Goal: Task Accomplishment & Management: Manage account settings

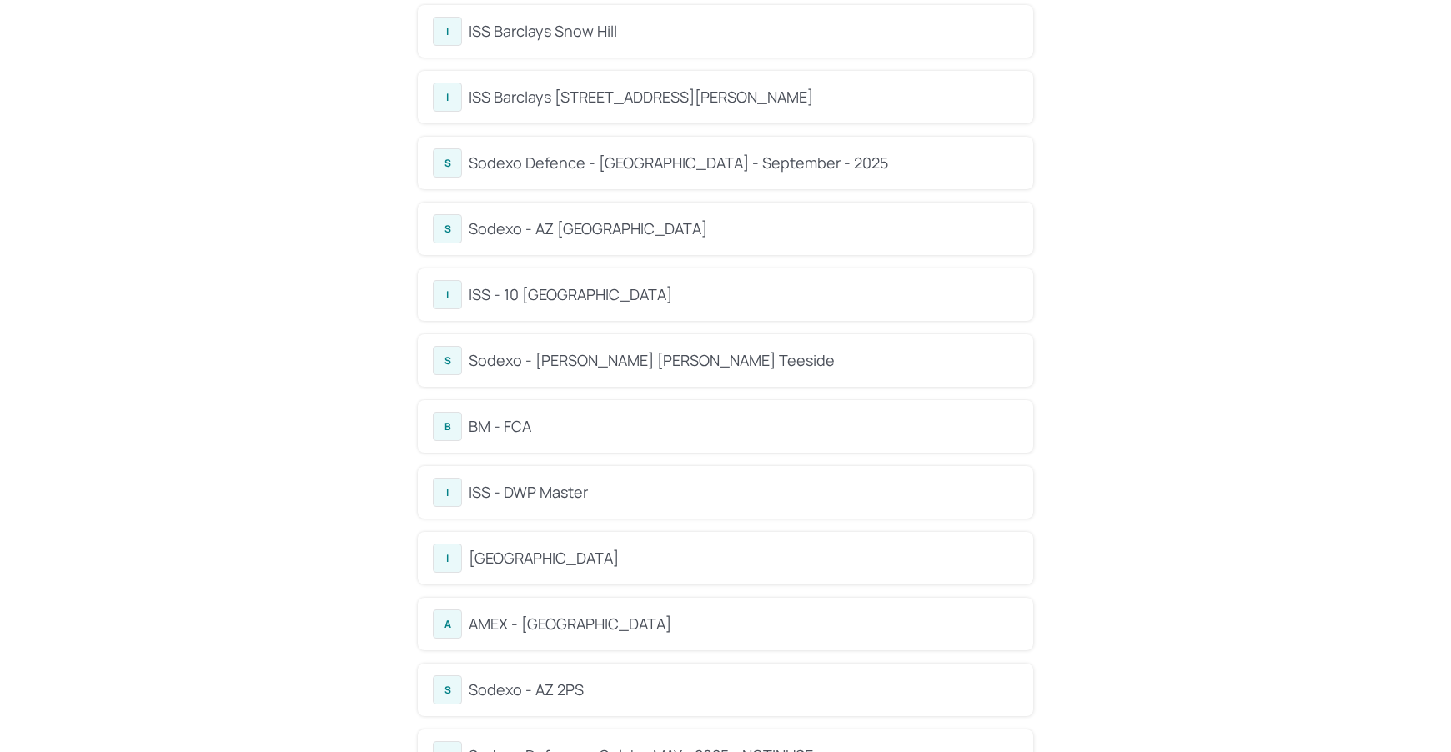
scroll to position [742, 0]
click at [548, 285] on div "ISS - 10 South Collonade" at bounding box center [744, 295] width 550 height 23
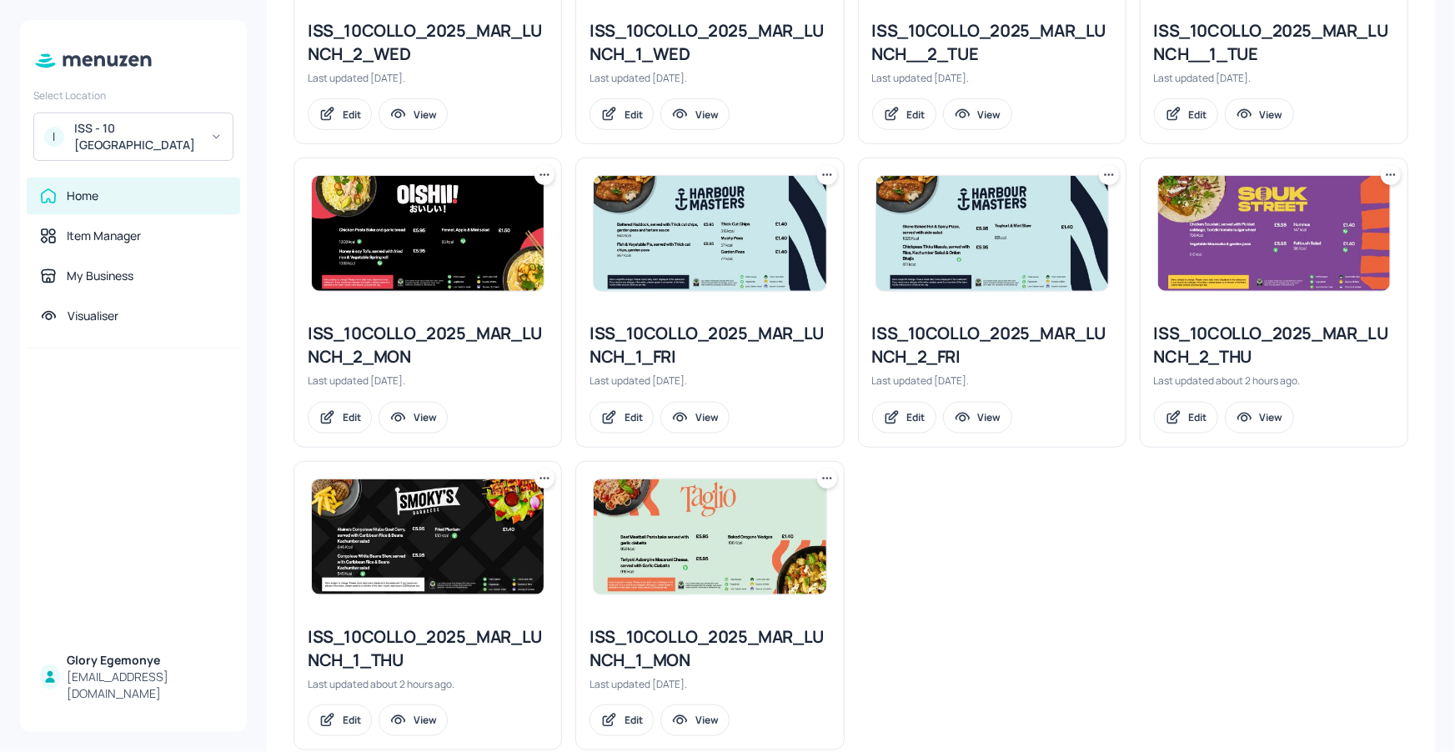
scroll to position [656, 0]
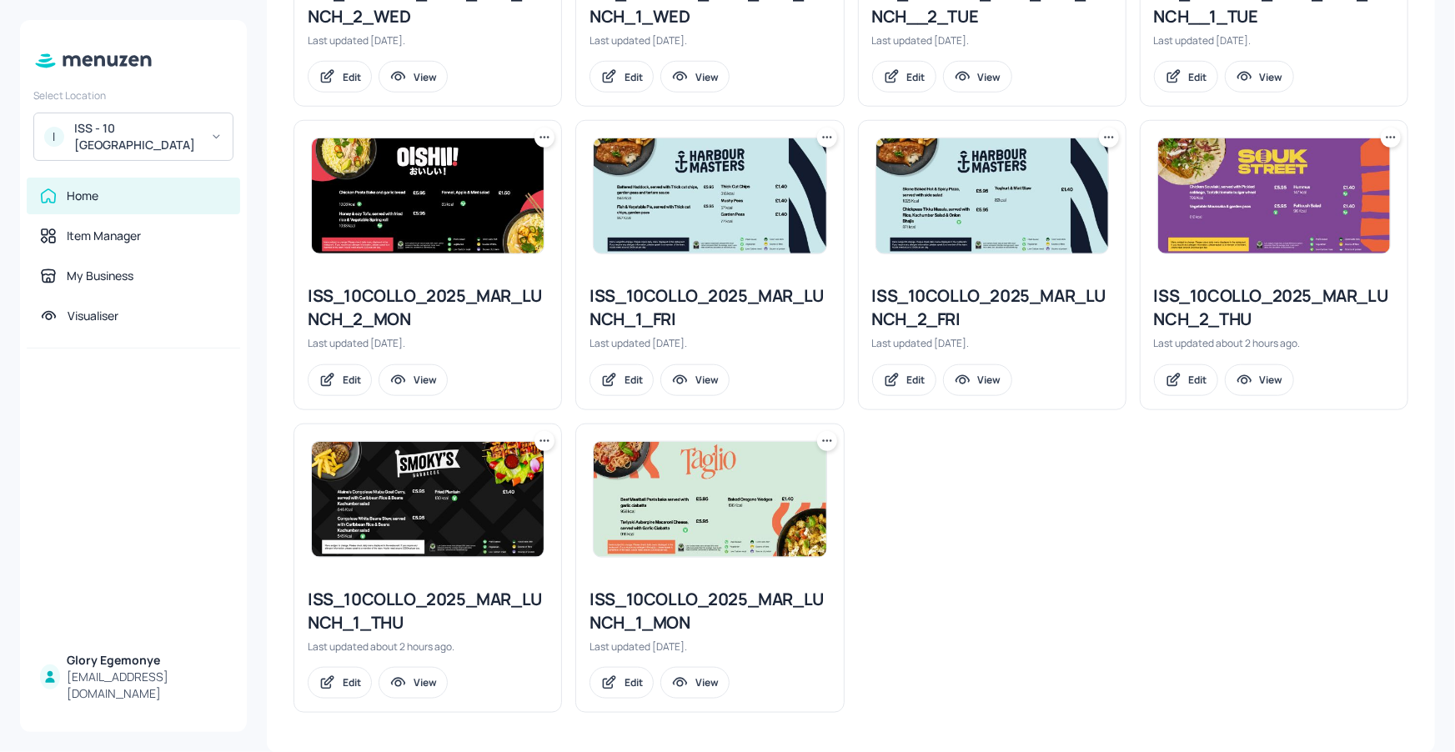
click at [1184, 306] on div "ISS_10COLLO_2025_MAR_LUNCH_2_THU" at bounding box center [1274, 307] width 240 height 47
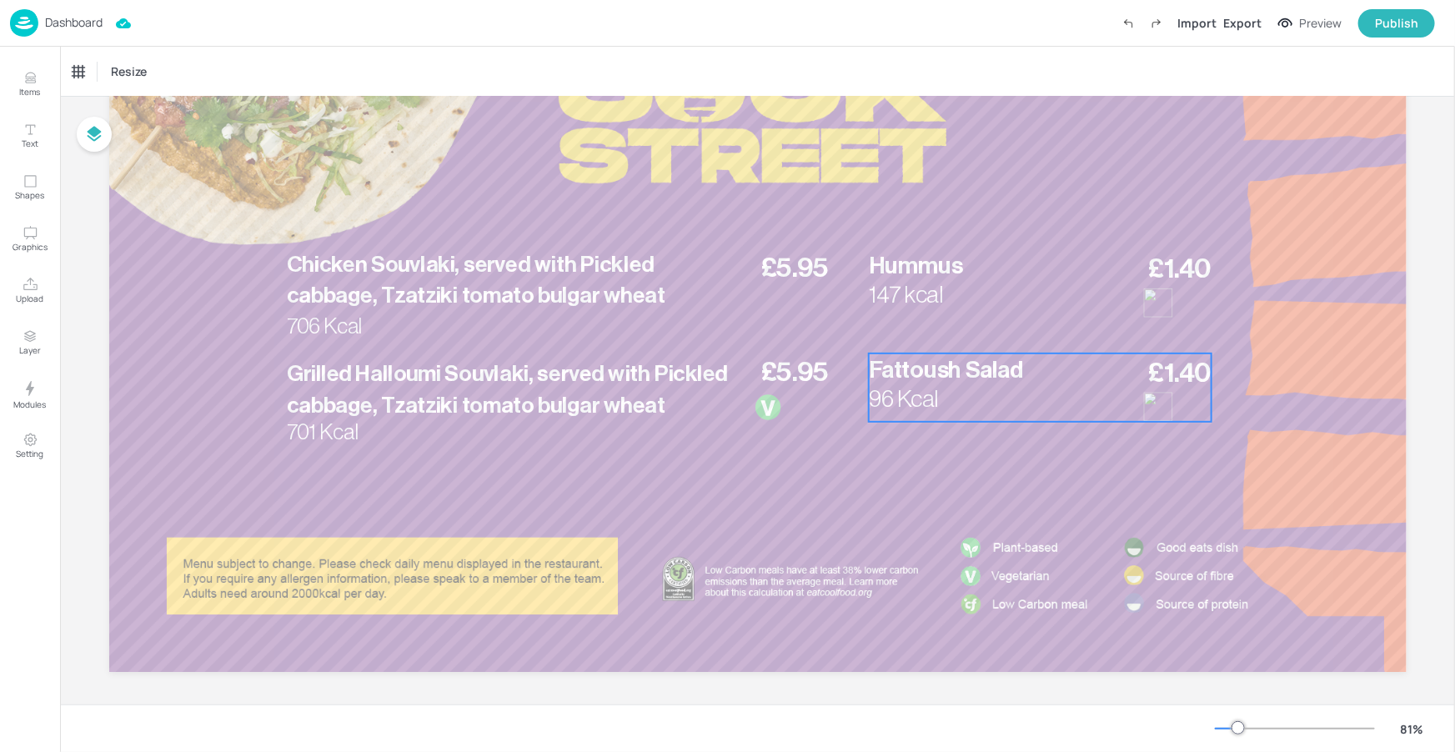
scroll to position [207, 0]
click at [98, 18] on p "Dashboard" at bounding box center [74, 23] width 58 height 12
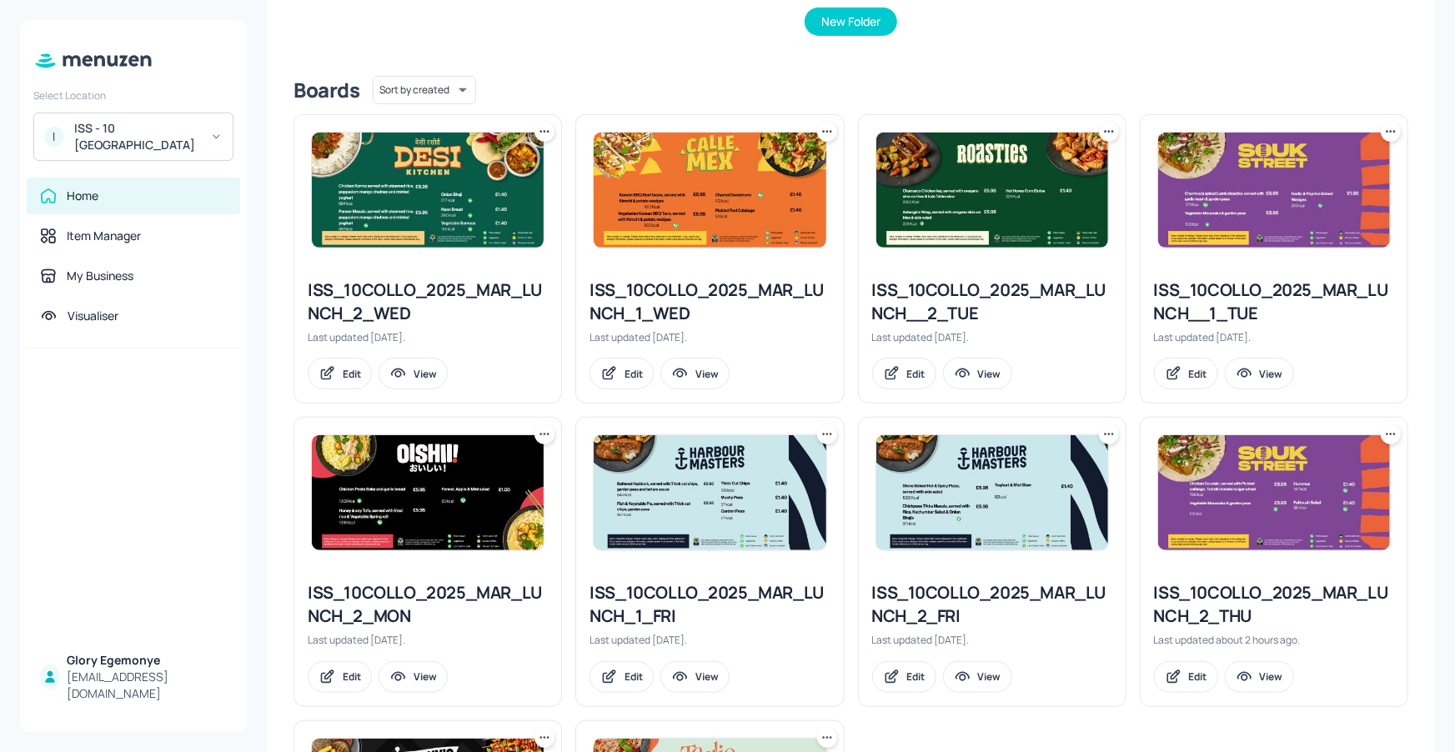
scroll to position [656, 0]
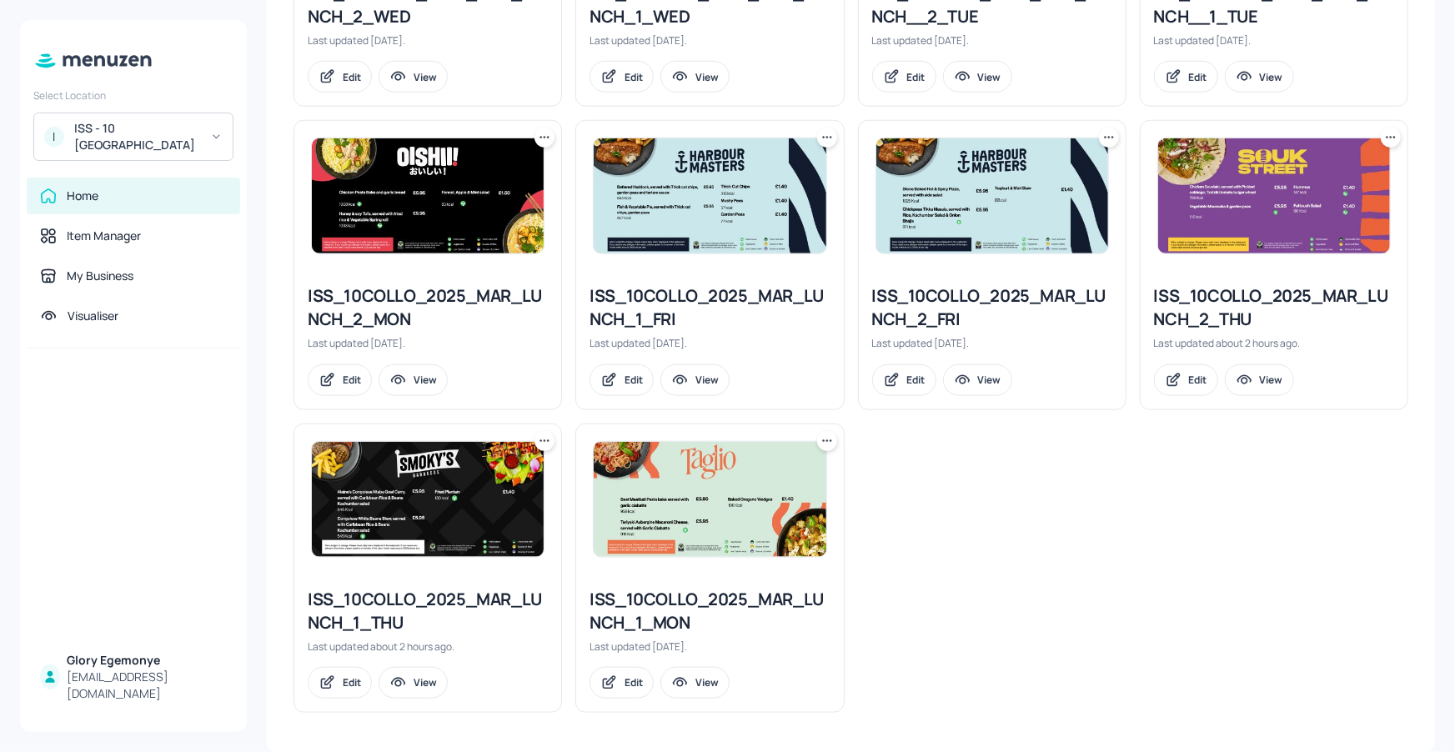
click at [382, 600] on div "ISS_10COLLO_2025_MAR_LUNCH_1_THU" at bounding box center [428, 611] width 240 height 47
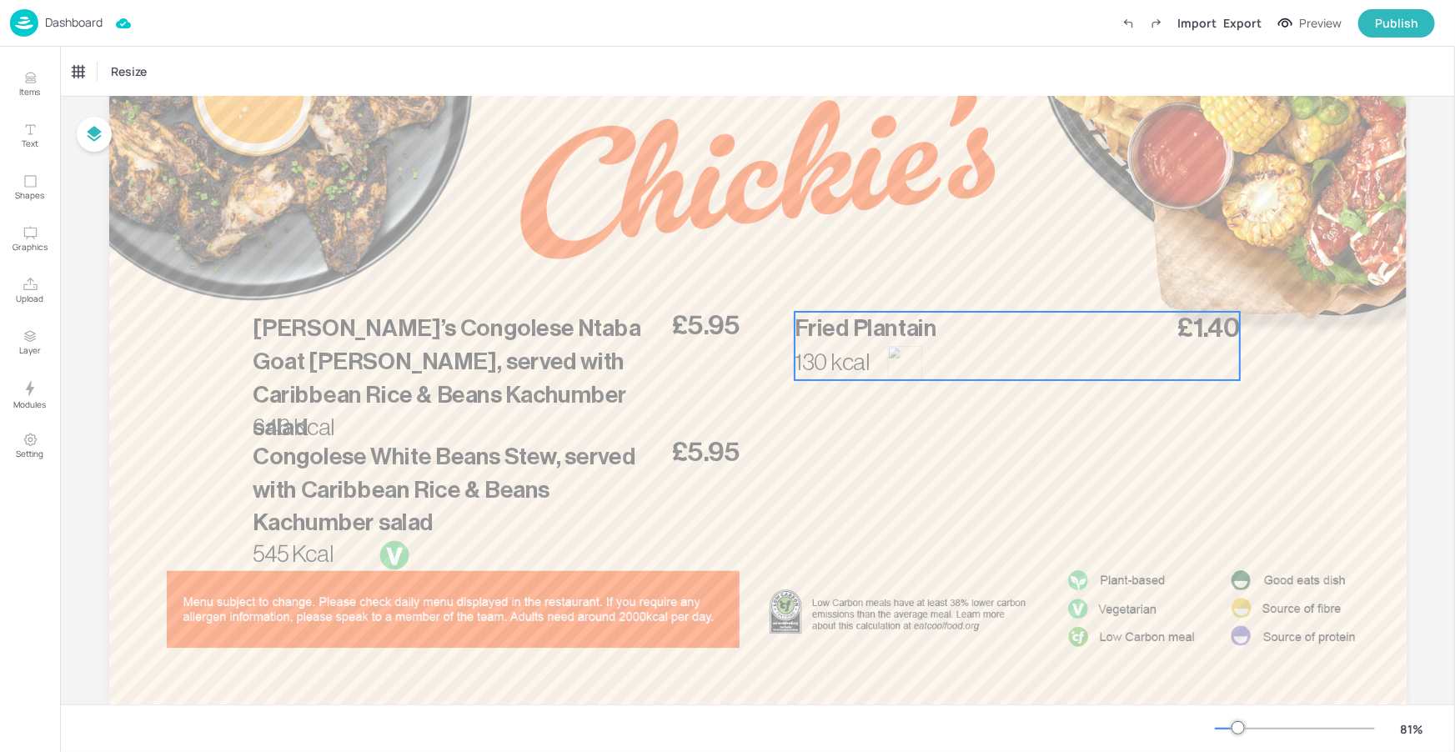
scroll to position [208, 0]
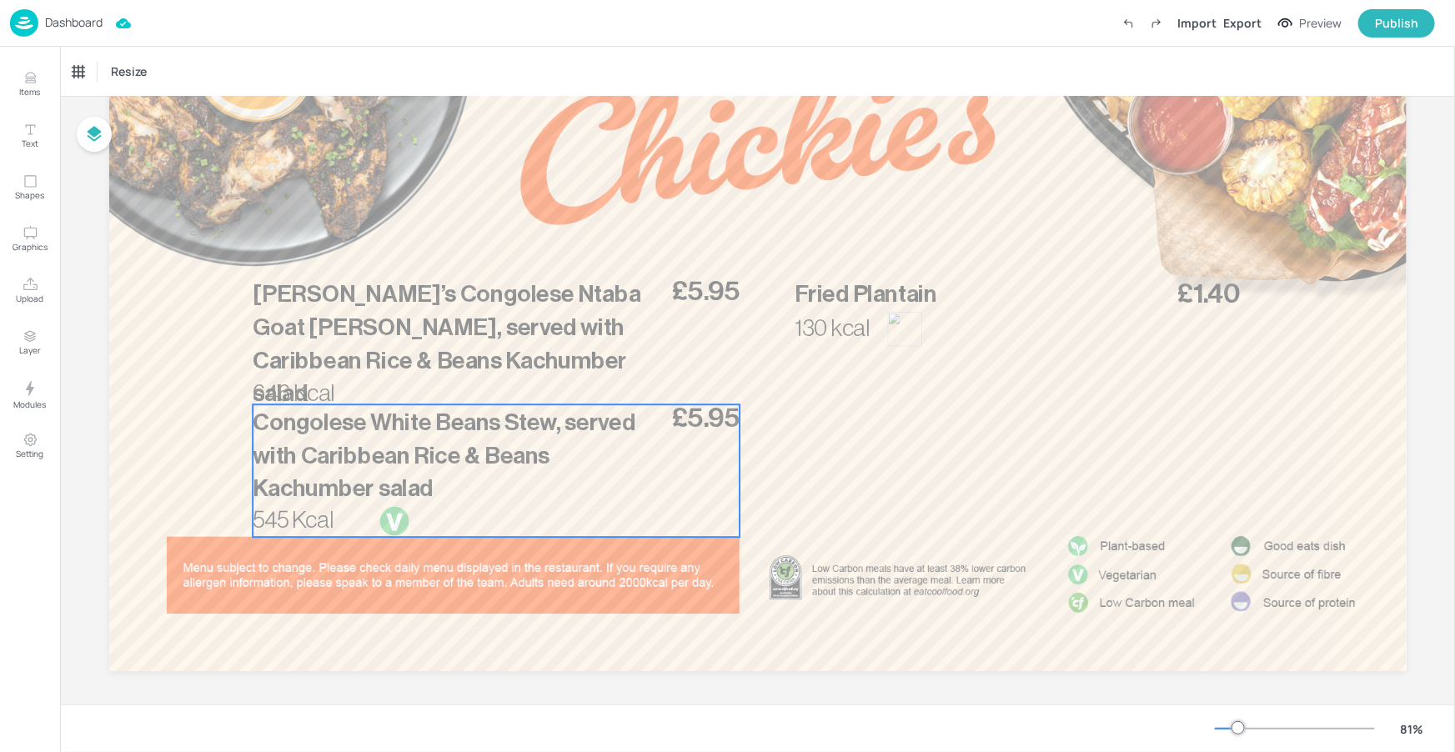
click at [392, 512] on div at bounding box center [395, 521] width 32 height 32
click at [478, 378] on icon "Edit Item" at bounding box center [485, 375] width 14 height 13
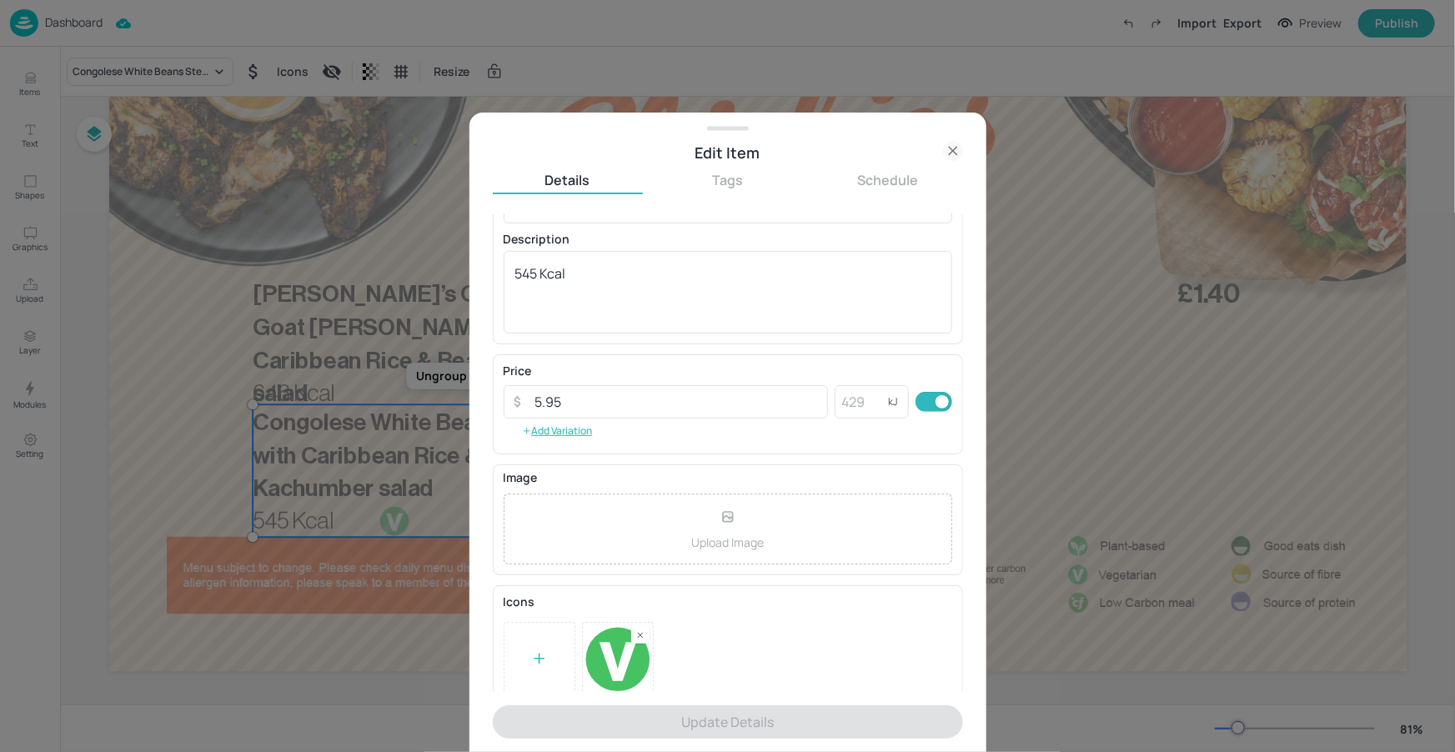
scroll to position [139, 0]
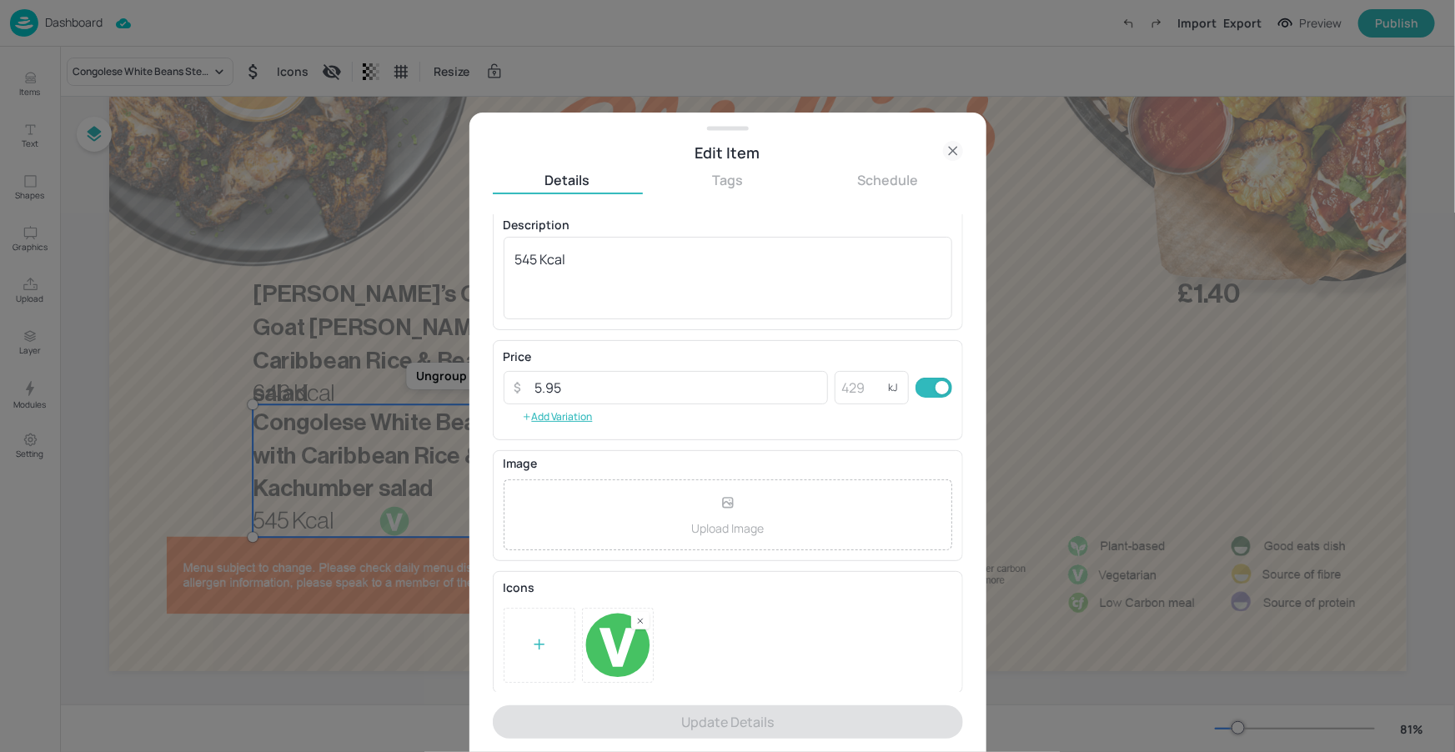
click at [646, 623] on div at bounding box center [640, 621] width 18 height 18
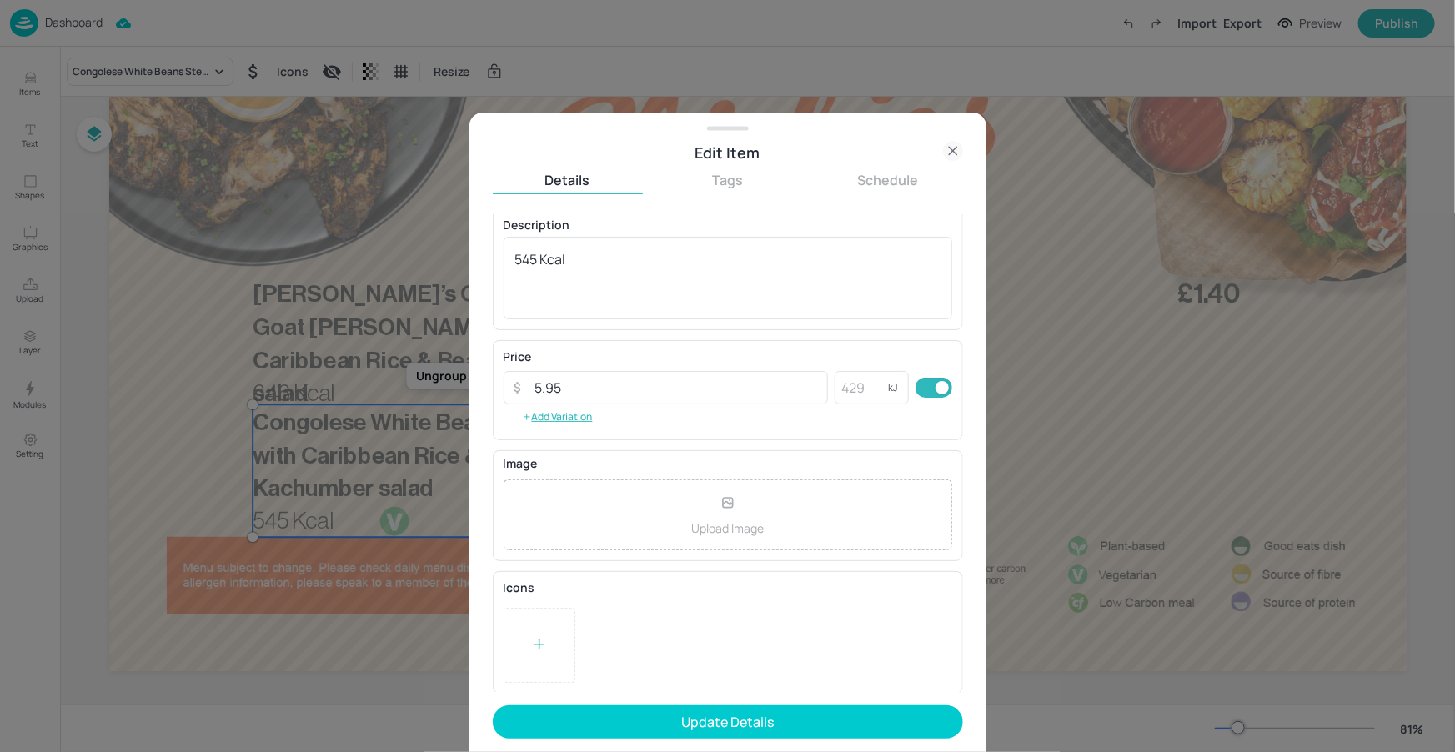
click at [555, 644] on div at bounding box center [540, 645] width 72 height 75
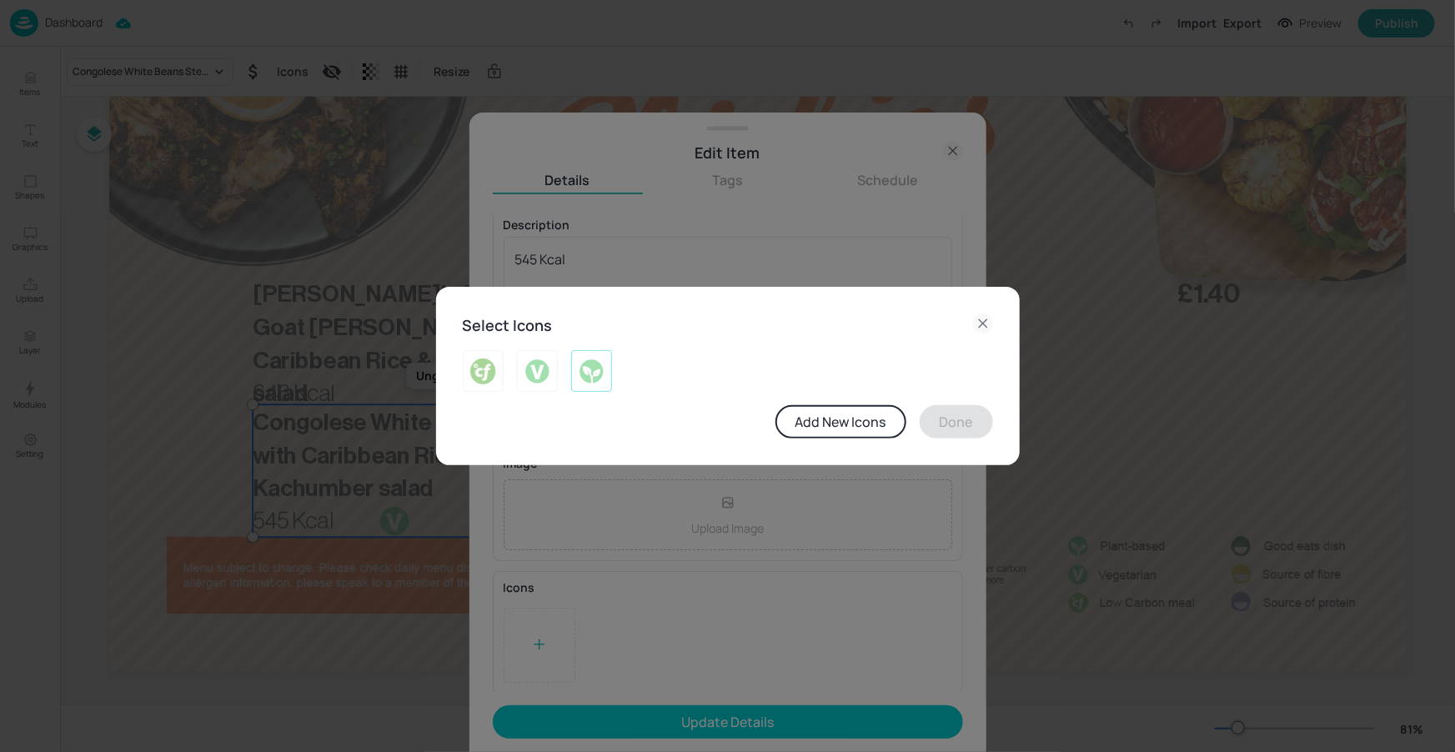
click at [605, 368] on div at bounding box center [591, 371] width 41 height 42
click at [963, 405] on button "Done" at bounding box center [956, 421] width 73 height 33
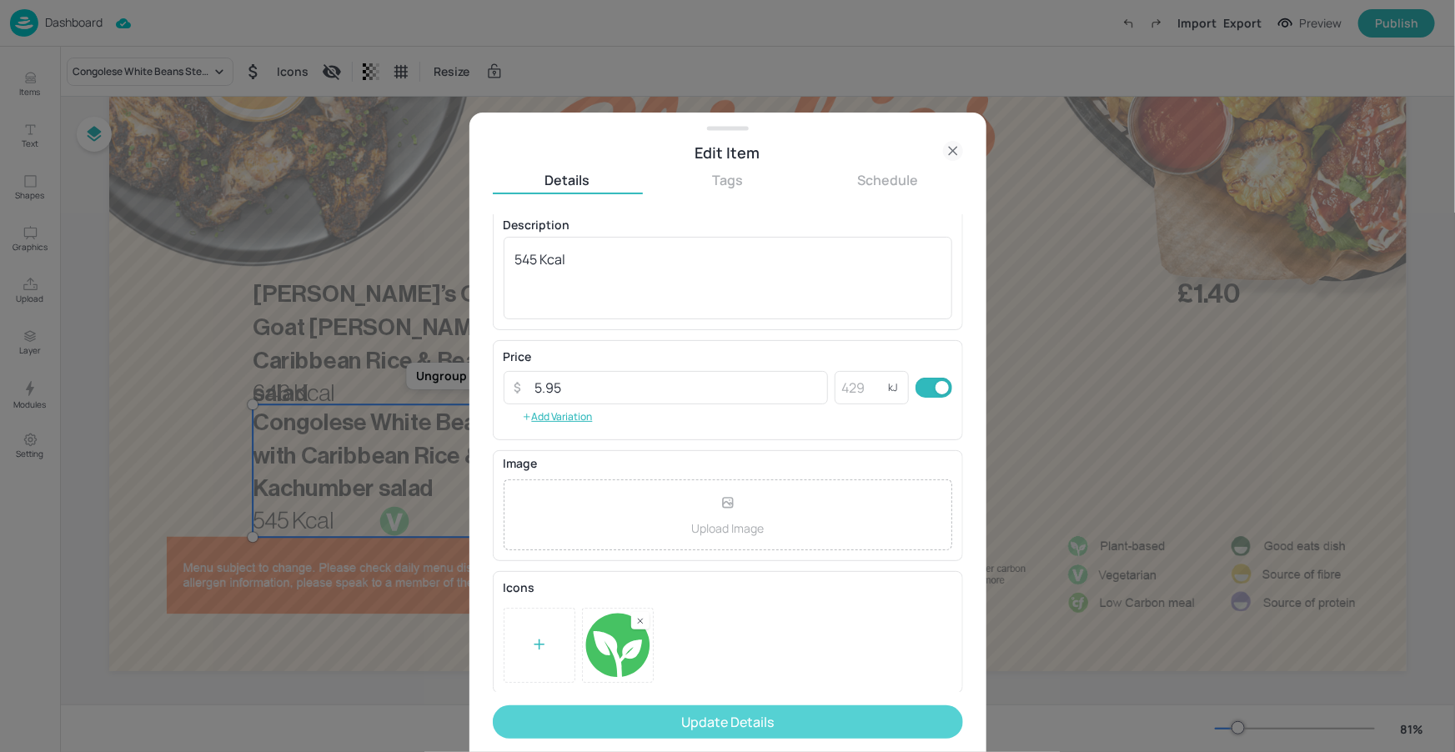
click at [766, 728] on button "Update Details" at bounding box center [728, 721] width 470 height 33
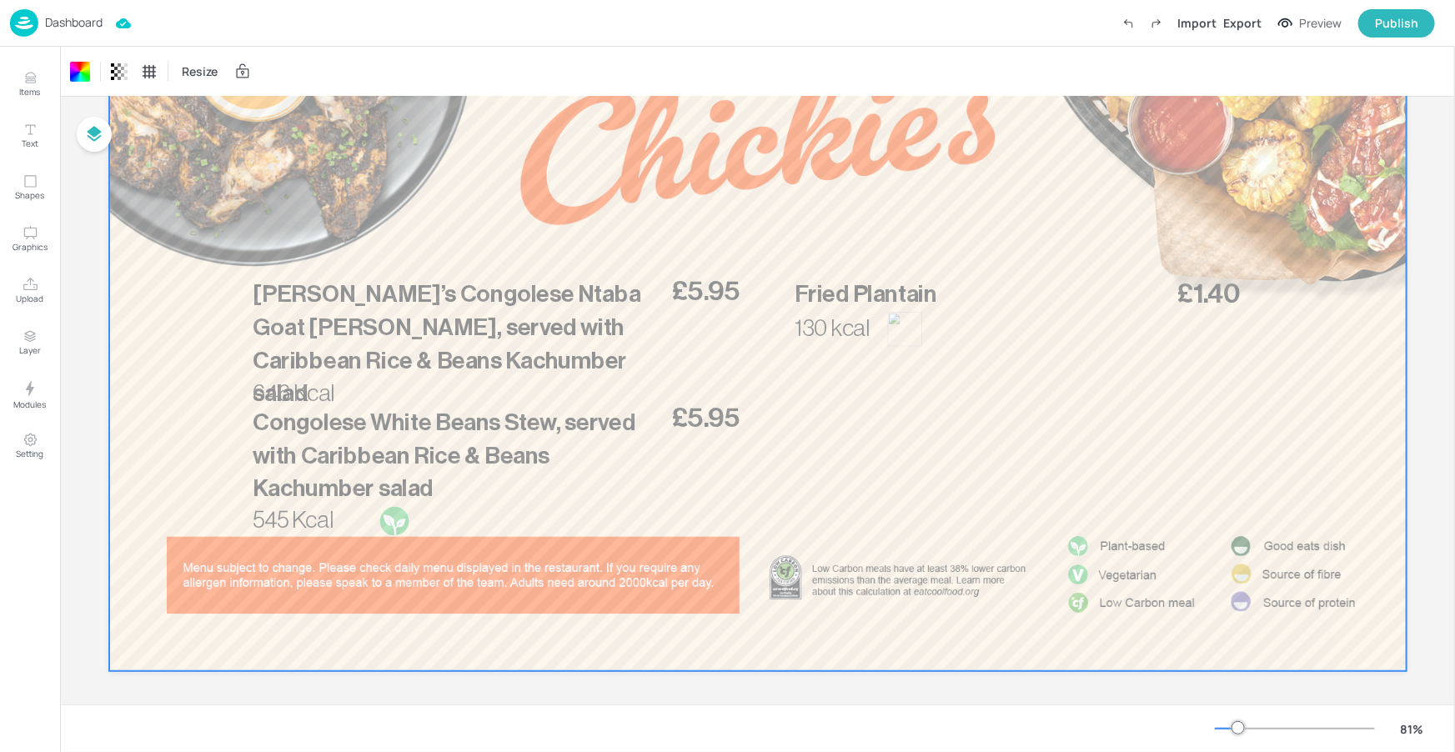
click at [79, 17] on p "Dashboard" at bounding box center [74, 23] width 58 height 12
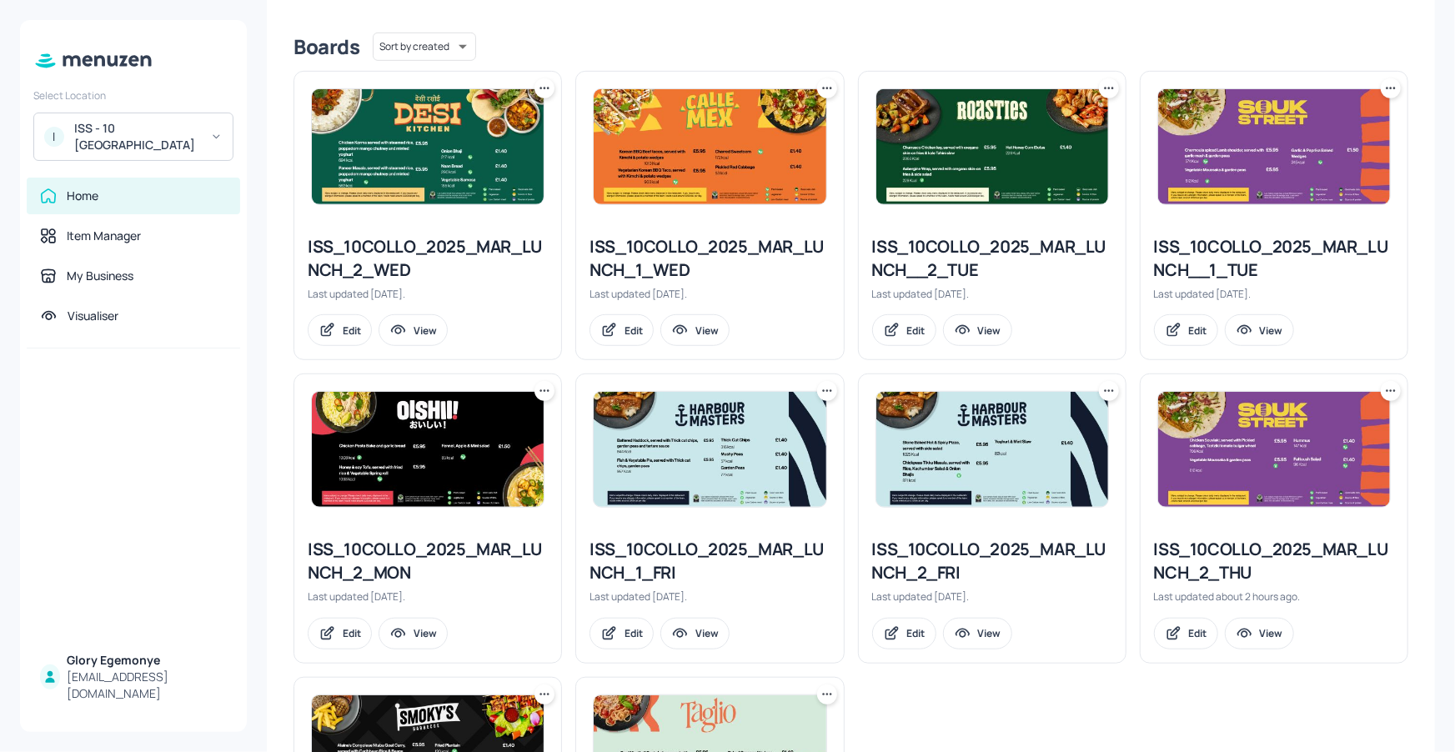
scroll to position [414, 0]
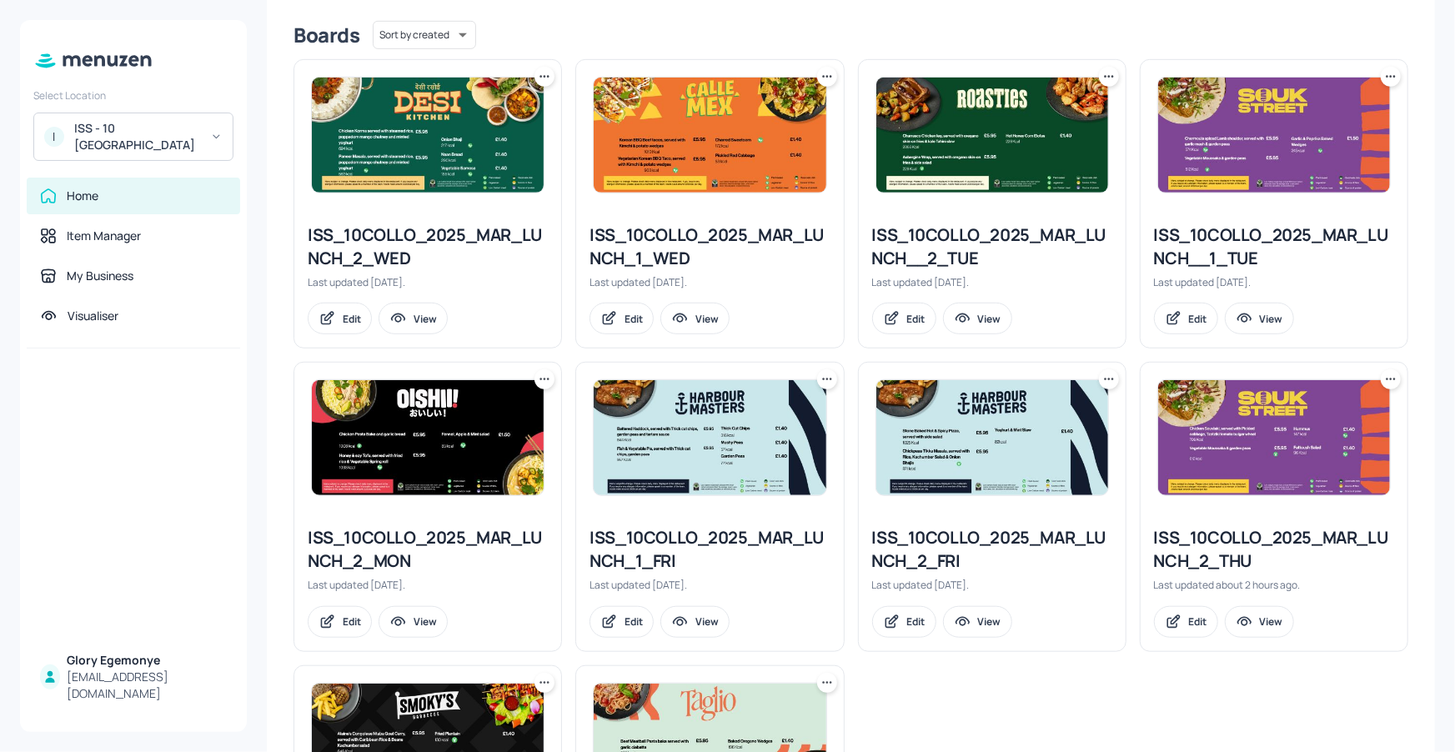
click at [1219, 551] on div "ISS_10COLLO_2025_MAR_LUNCH_2_THU" at bounding box center [1274, 549] width 240 height 47
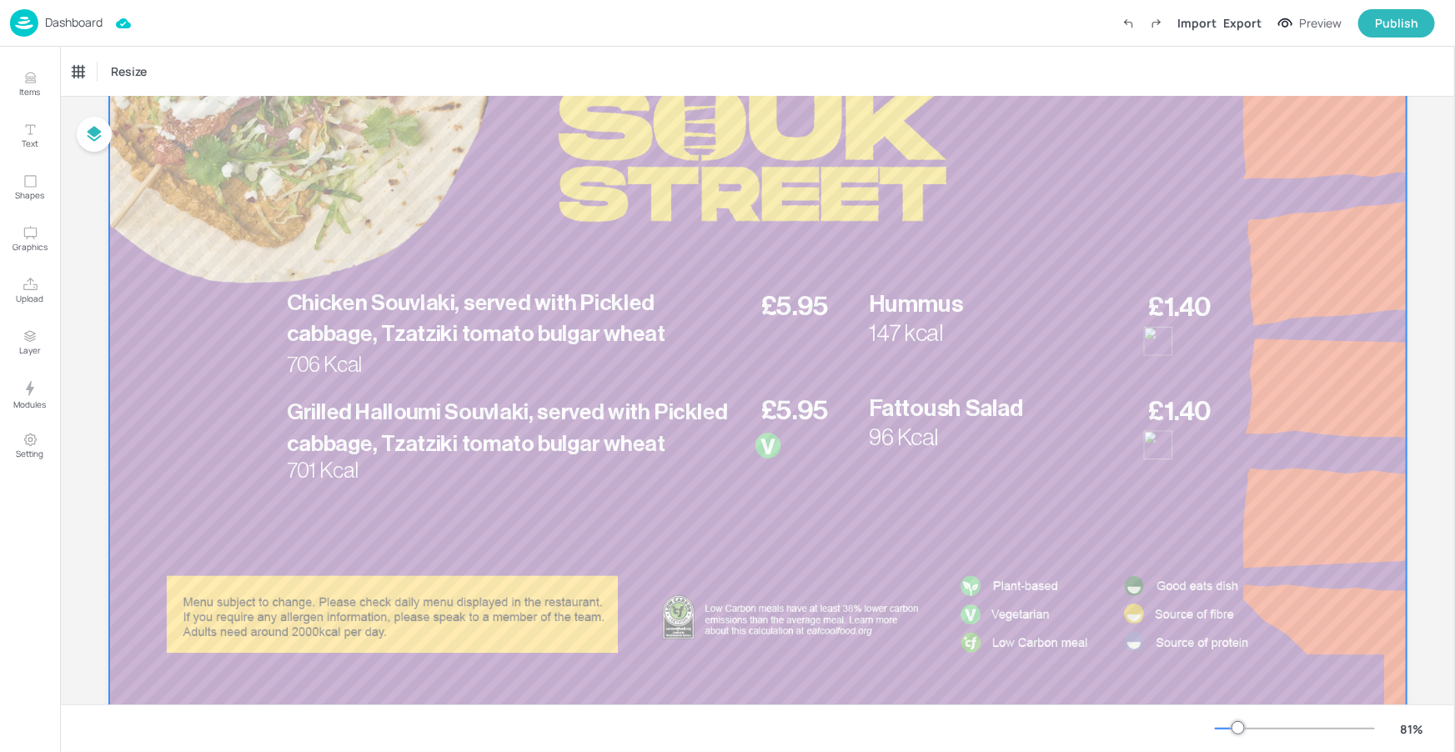
scroll to position [217, 0]
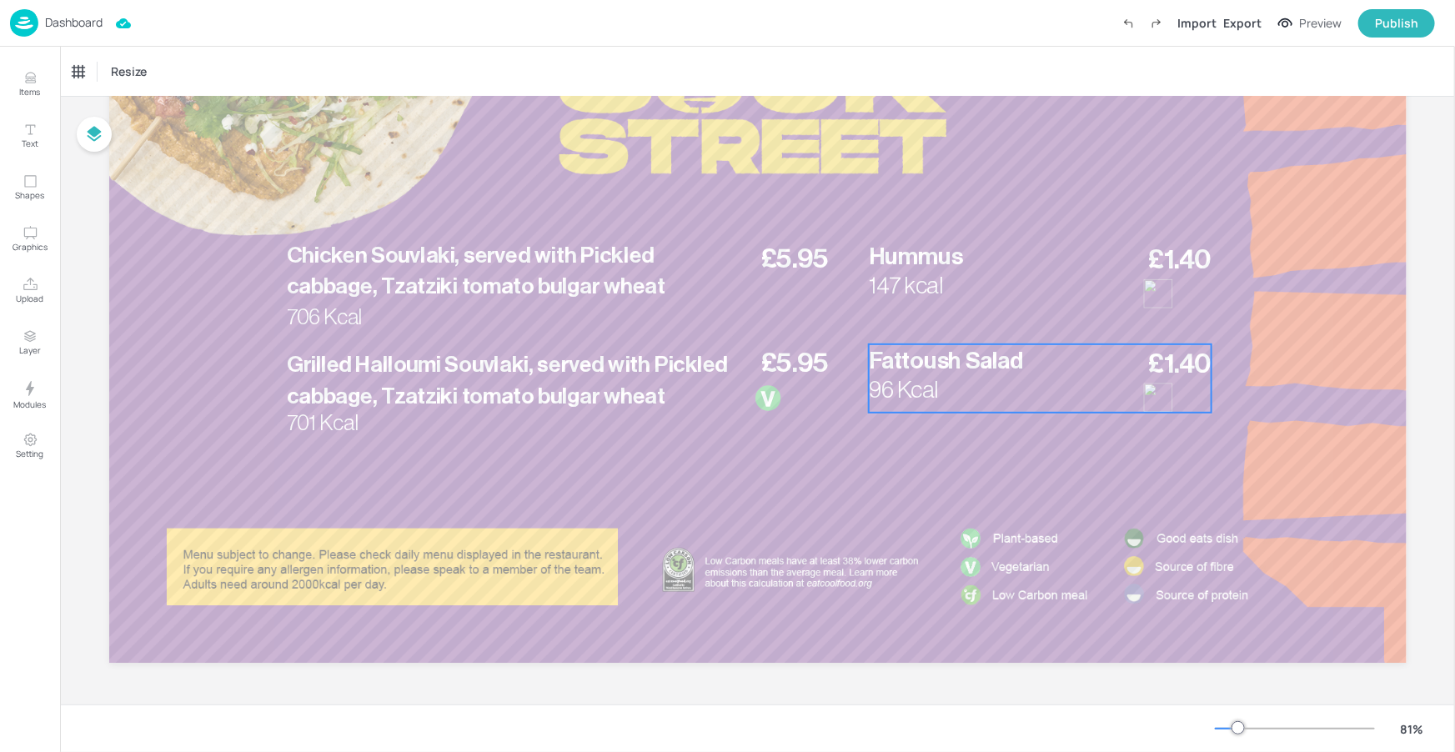
click at [1033, 375] on p "Fattoush Salad" at bounding box center [1006, 360] width 276 height 33
click at [982, 354] on span "Fattoush Salad" at bounding box center [945, 360] width 155 height 23
click at [1094, 315] on icon "Delete" at bounding box center [1093, 315] width 13 height 13
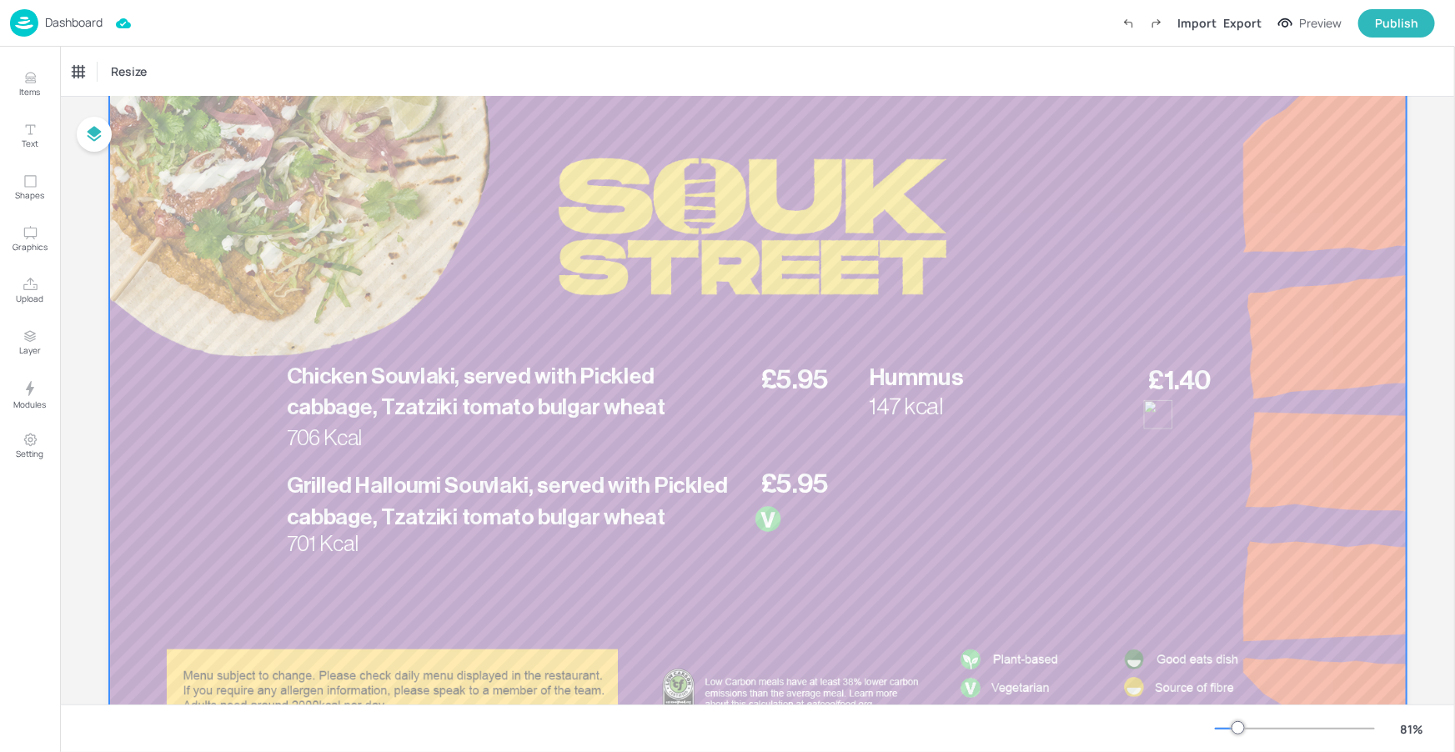
scroll to position [0, 0]
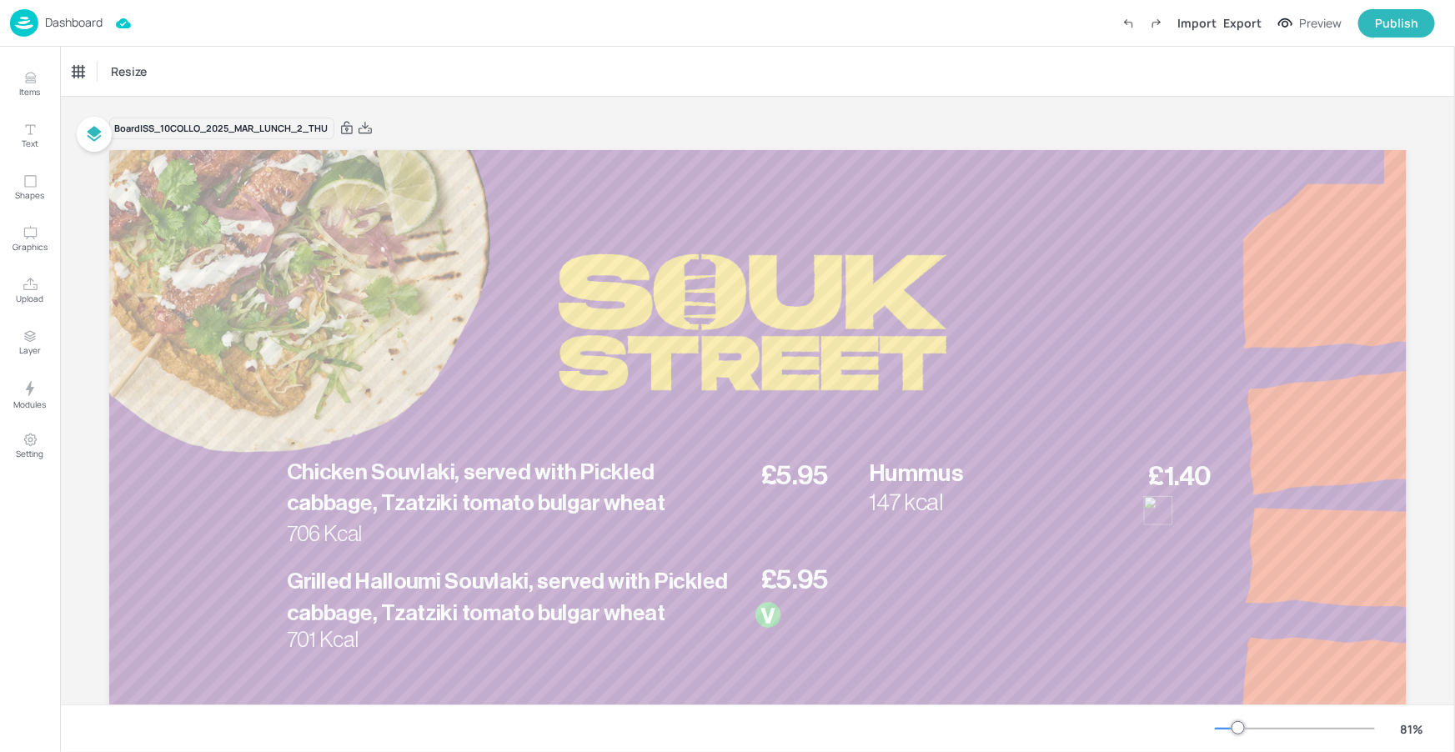
click at [72, 17] on p "Dashboard" at bounding box center [74, 23] width 58 height 12
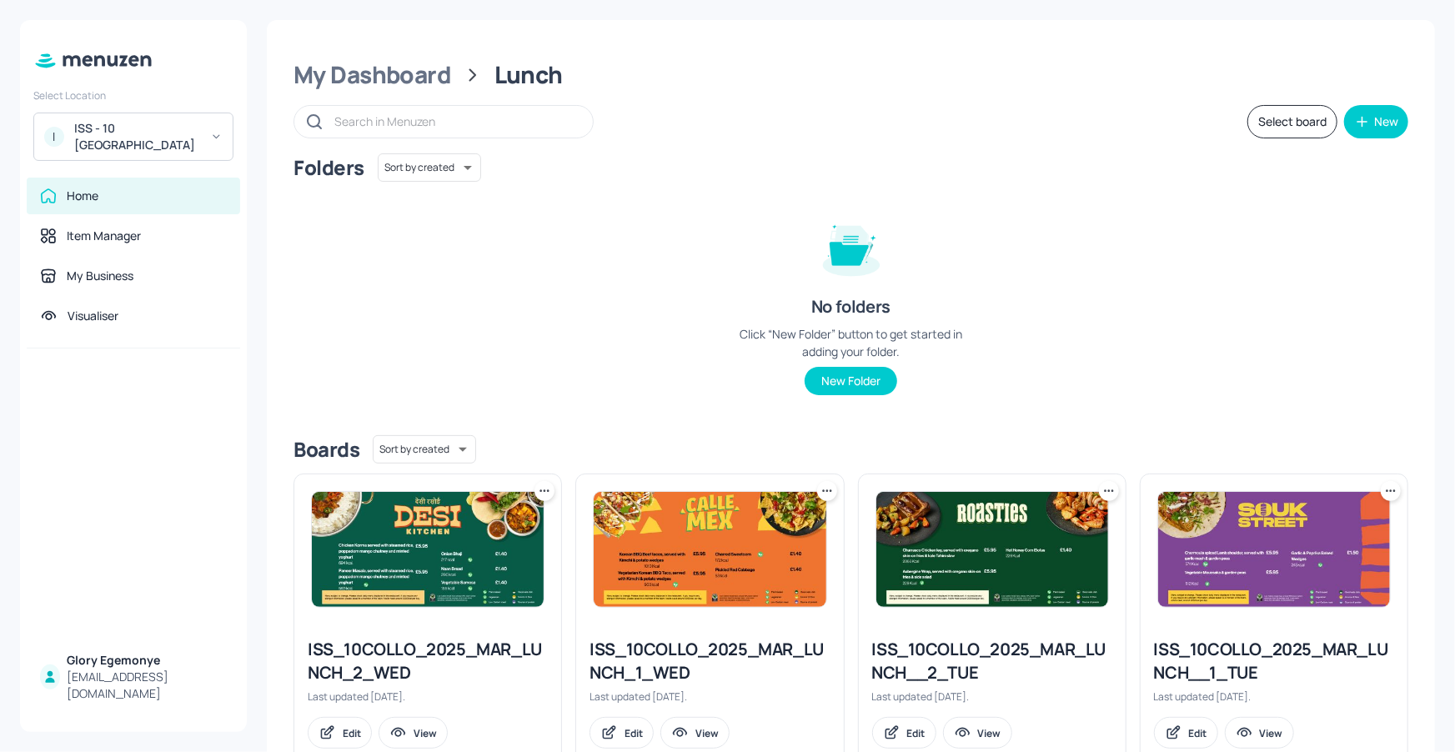
click at [148, 154] on div "I ISS - 10 South Collonade" at bounding box center [133, 137] width 200 height 48
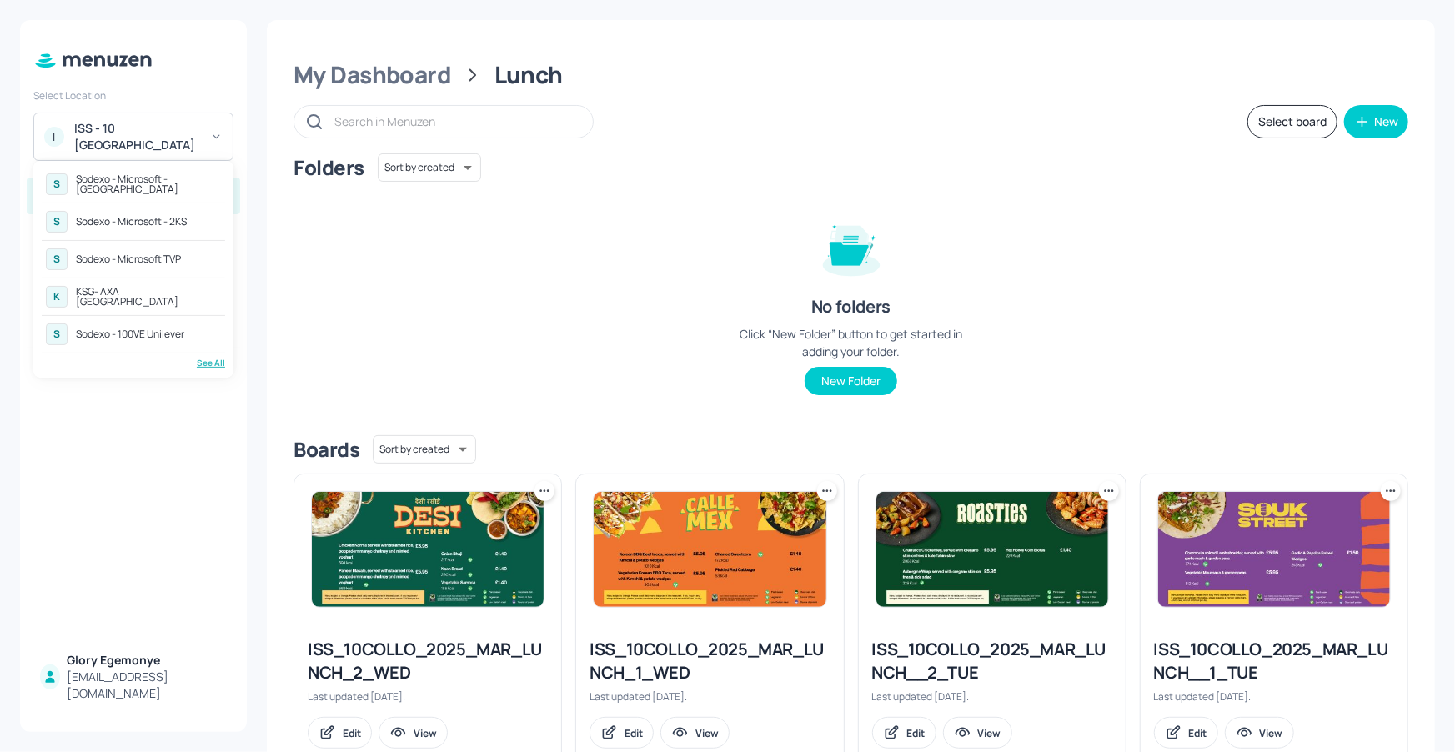
click at [213, 364] on div "See All" at bounding box center [133, 363] width 183 height 13
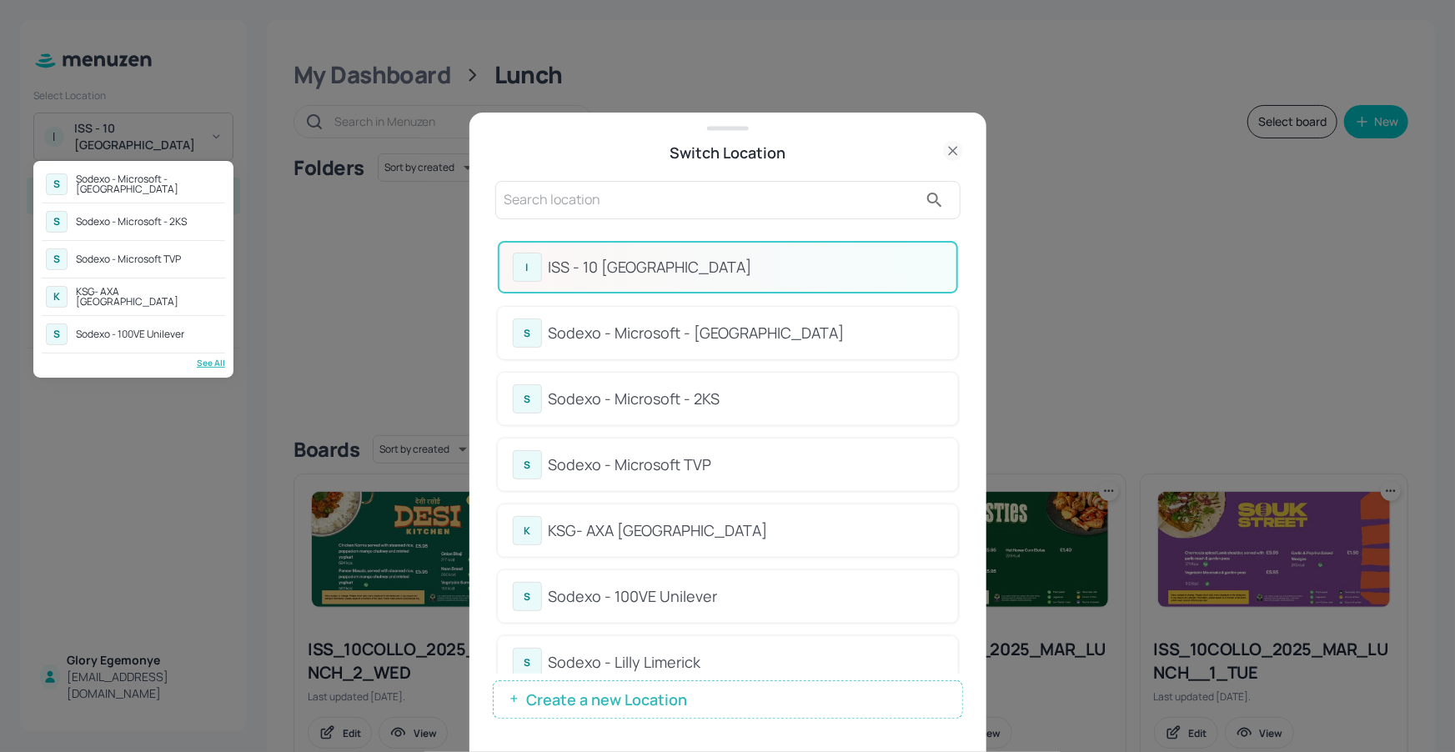
click at [738, 233] on div at bounding box center [727, 376] width 1455 height 752
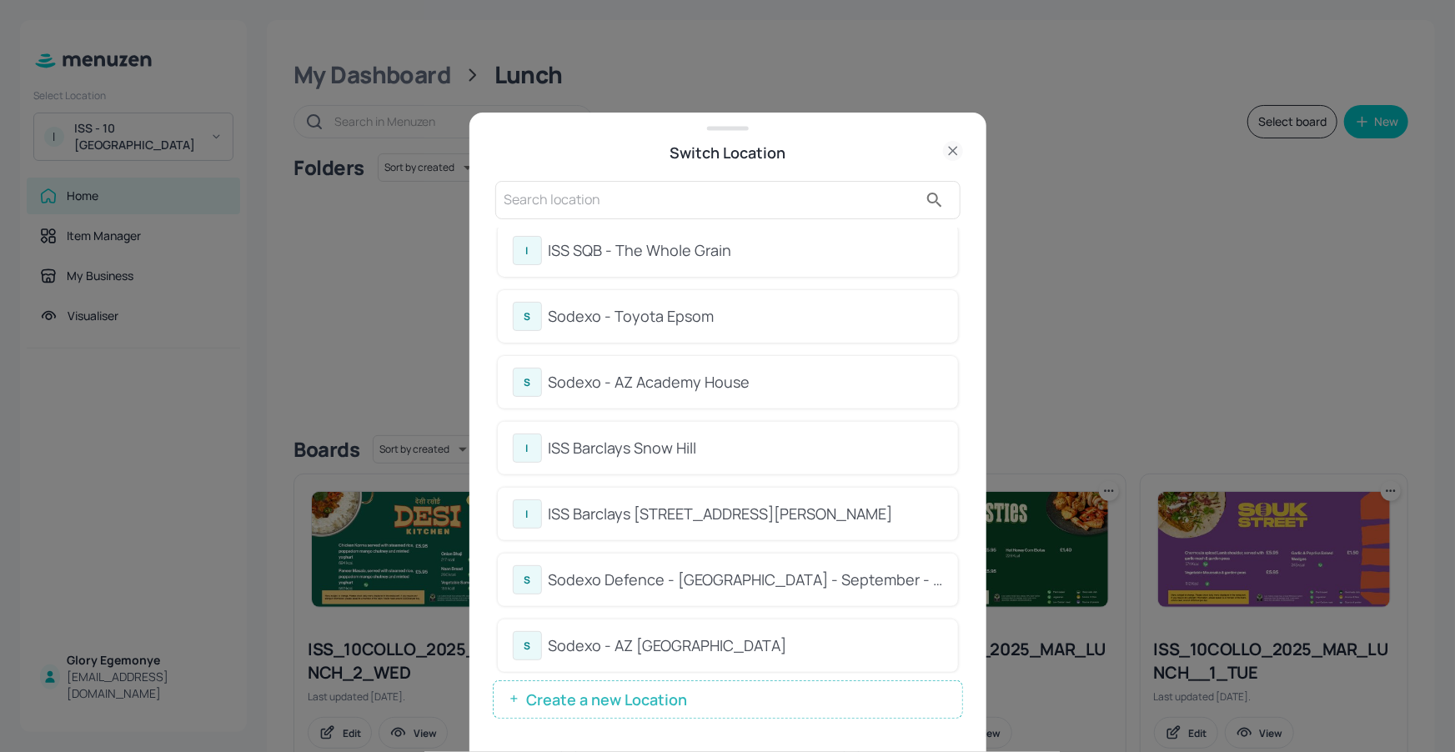
scroll to position [485, 0]
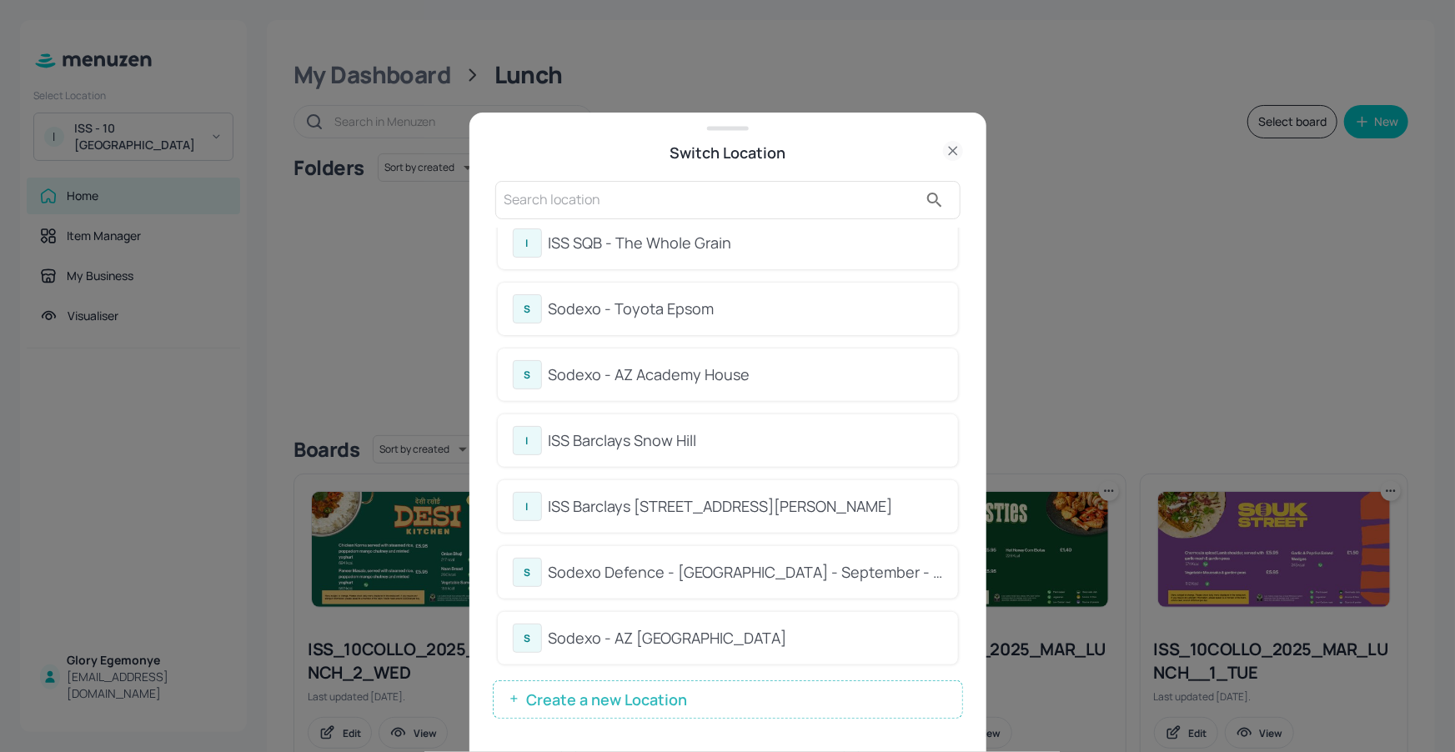
click at [680, 302] on div "Sodexo - Toyota Epsom" at bounding box center [746, 309] width 394 height 23
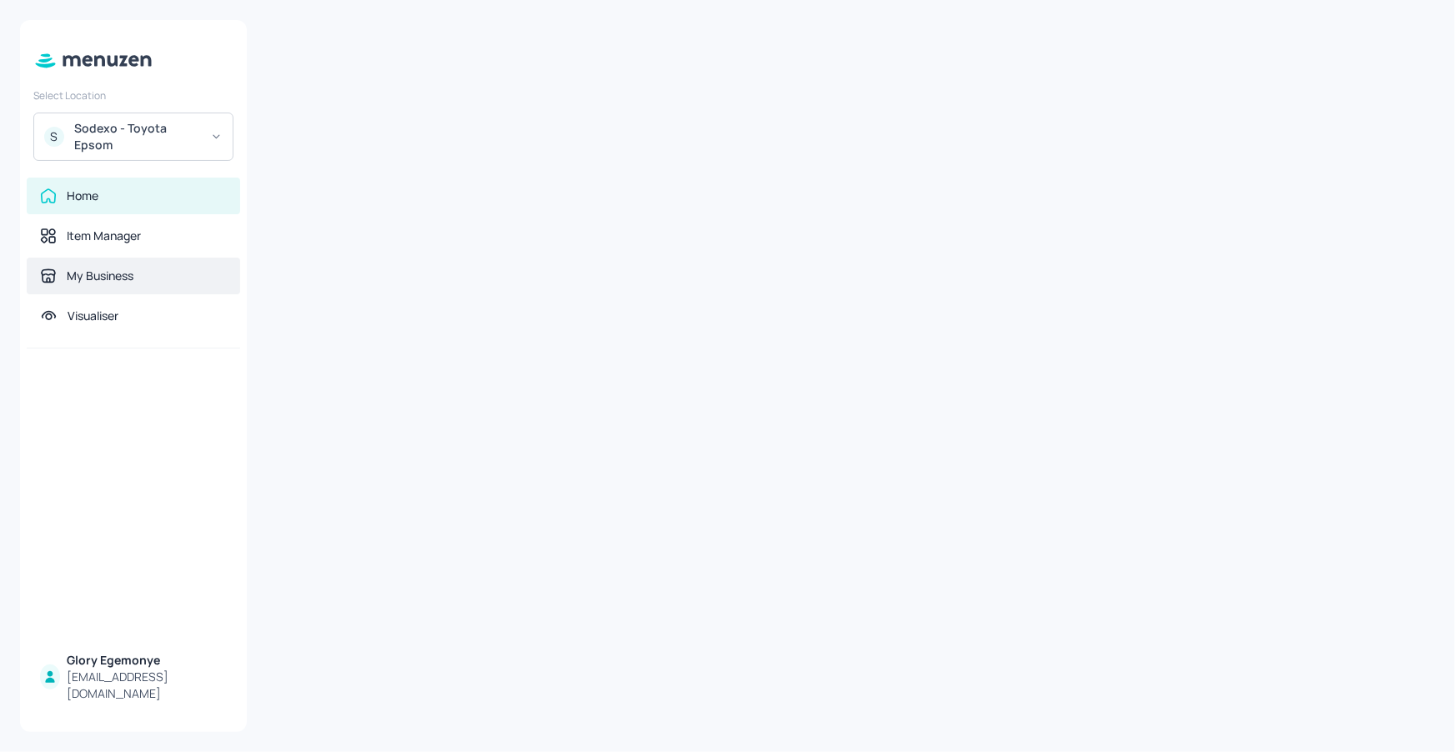
click at [106, 274] on div "My Business" at bounding box center [100, 276] width 67 height 17
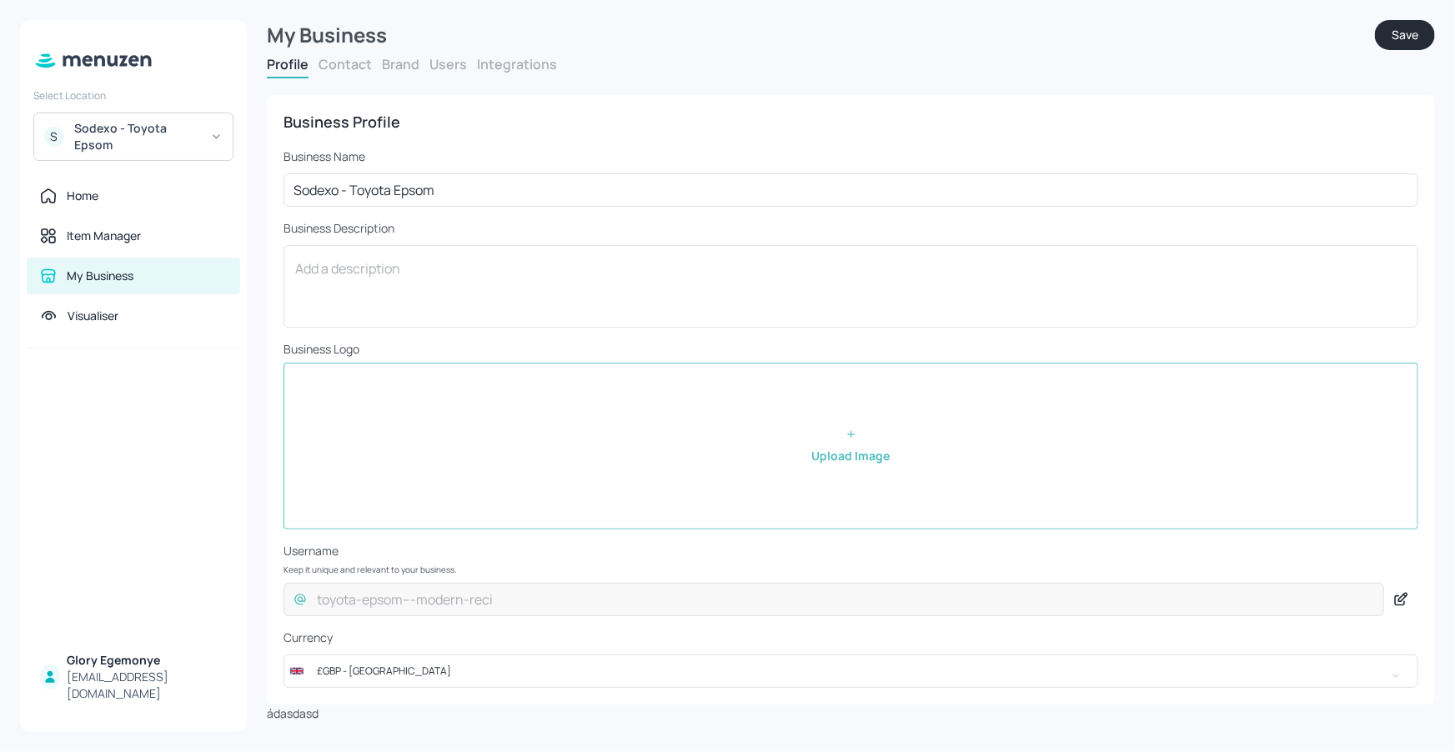
click at [444, 62] on button "Users" at bounding box center [448, 64] width 38 height 18
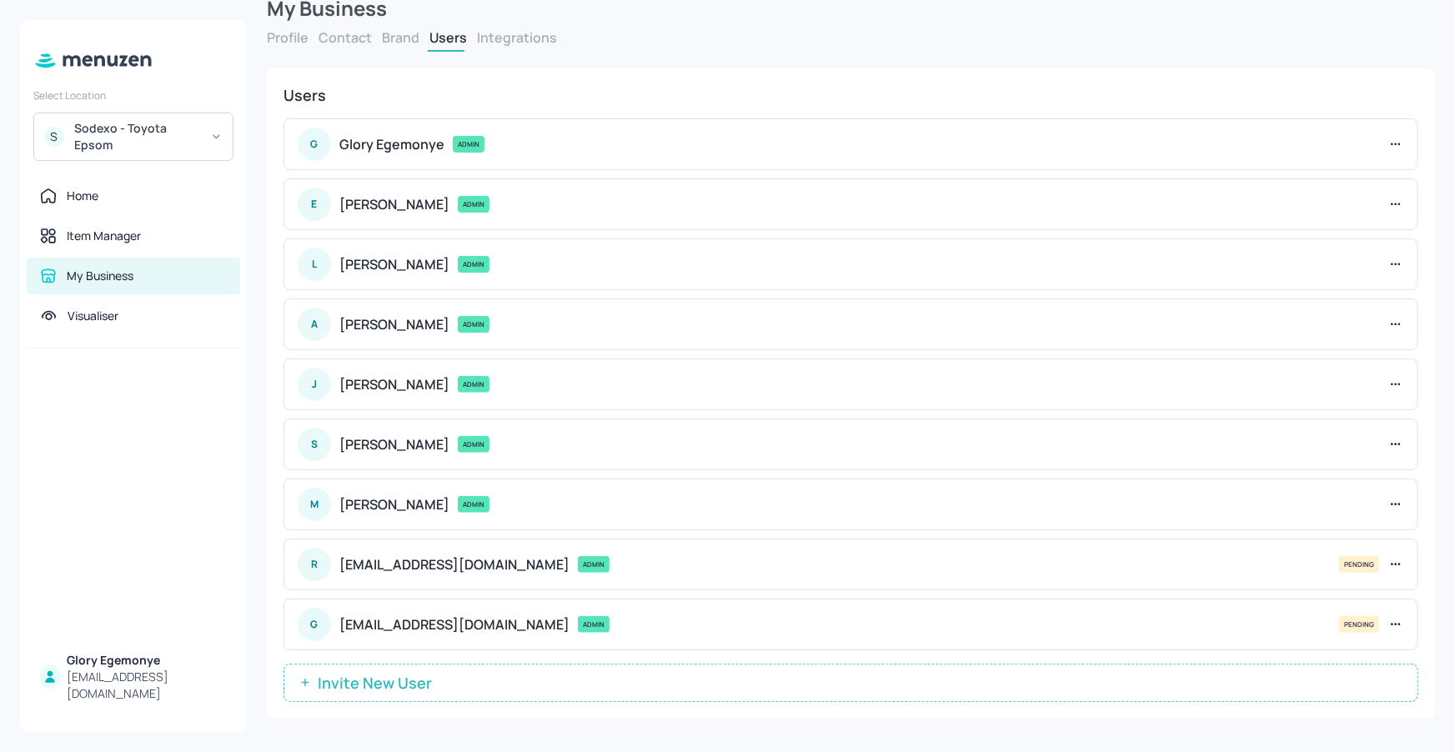
scroll to position [28, 0]
click at [518, 668] on button "Invite New User" at bounding box center [851, 681] width 1135 height 38
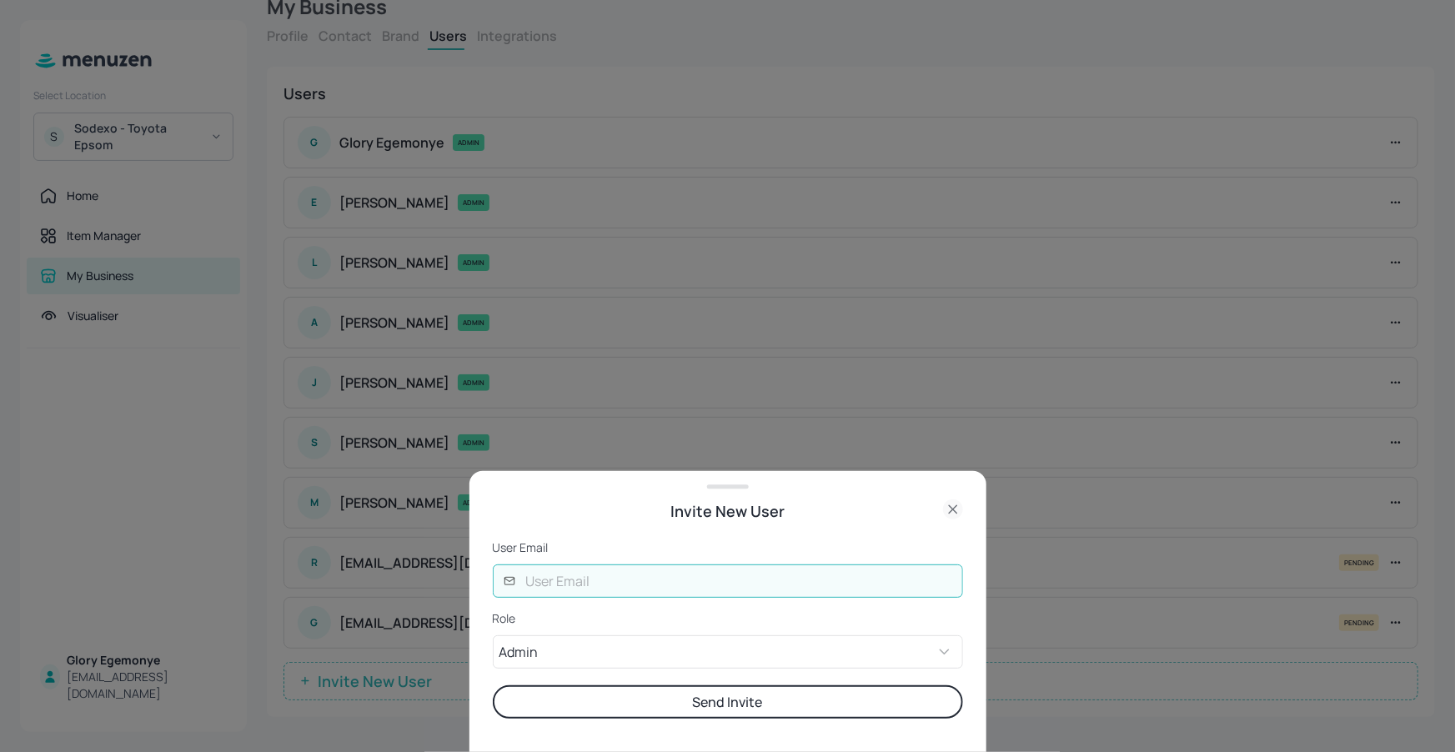
click at [636, 570] on input "text" at bounding box center [739, 581] width 447 height 33
type input "nishita@digital-messaging.com"
click at [711, 703] on button "Send Invite" at bounding box center [728, 701] width 470 height 33
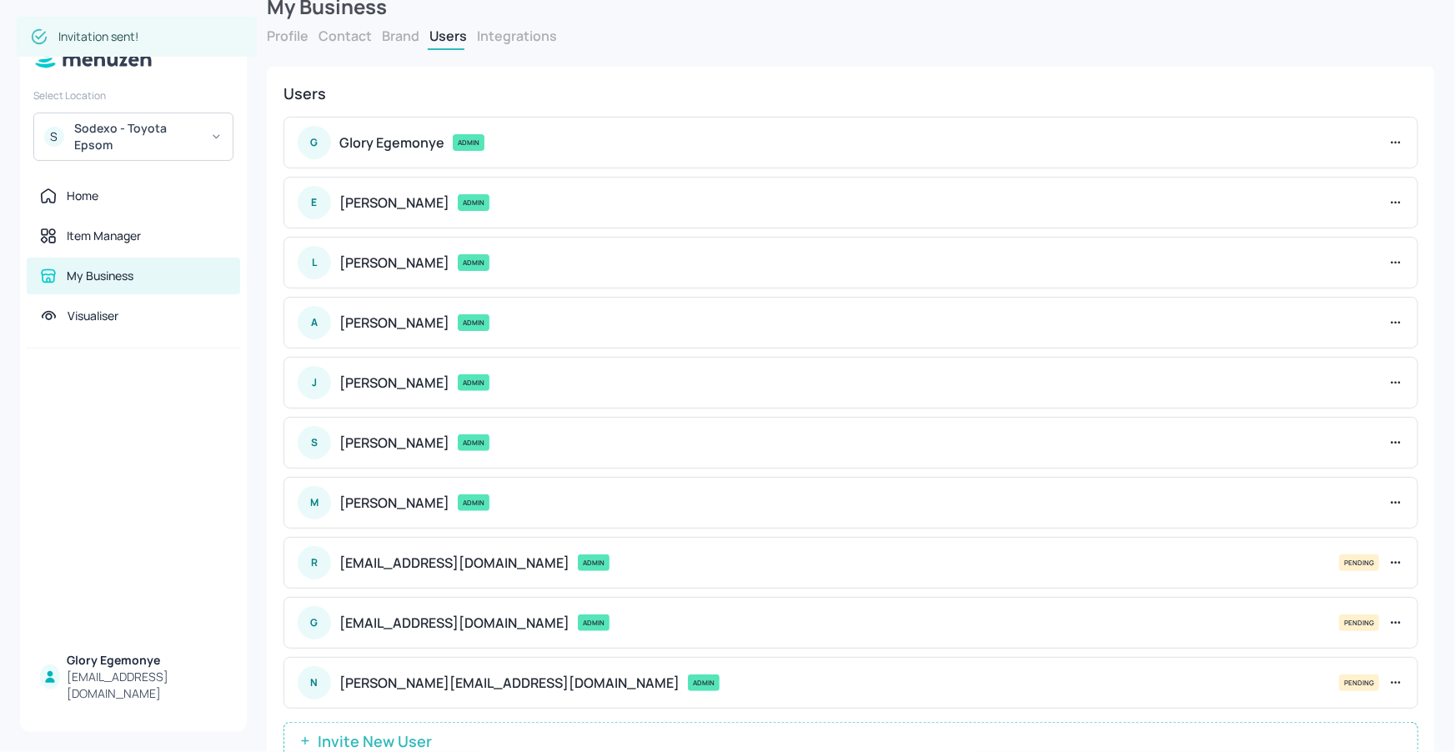
scroll to position [34, 0]
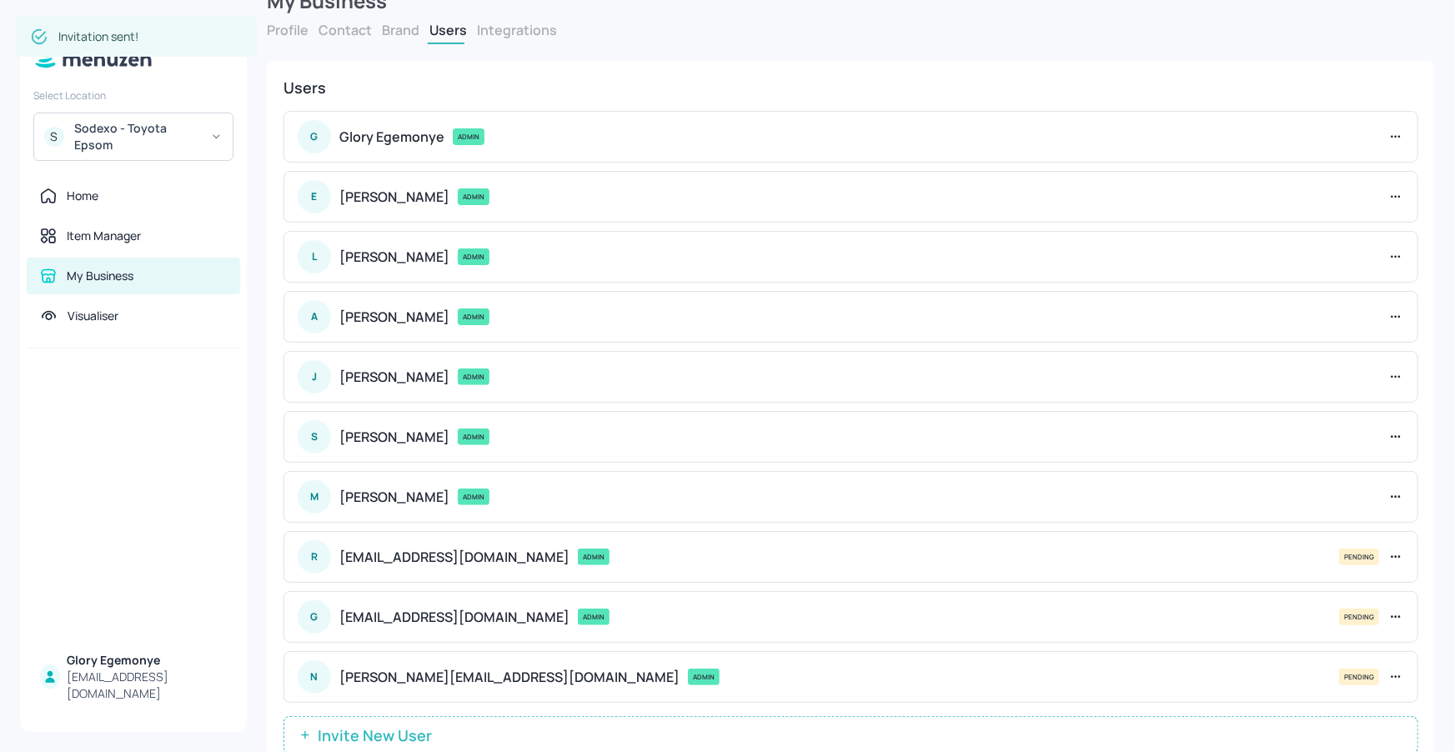
click at [142, 128] on div "Sodexo - Toyota Epsom" at bounding box center [137, 136] width 126 height 33
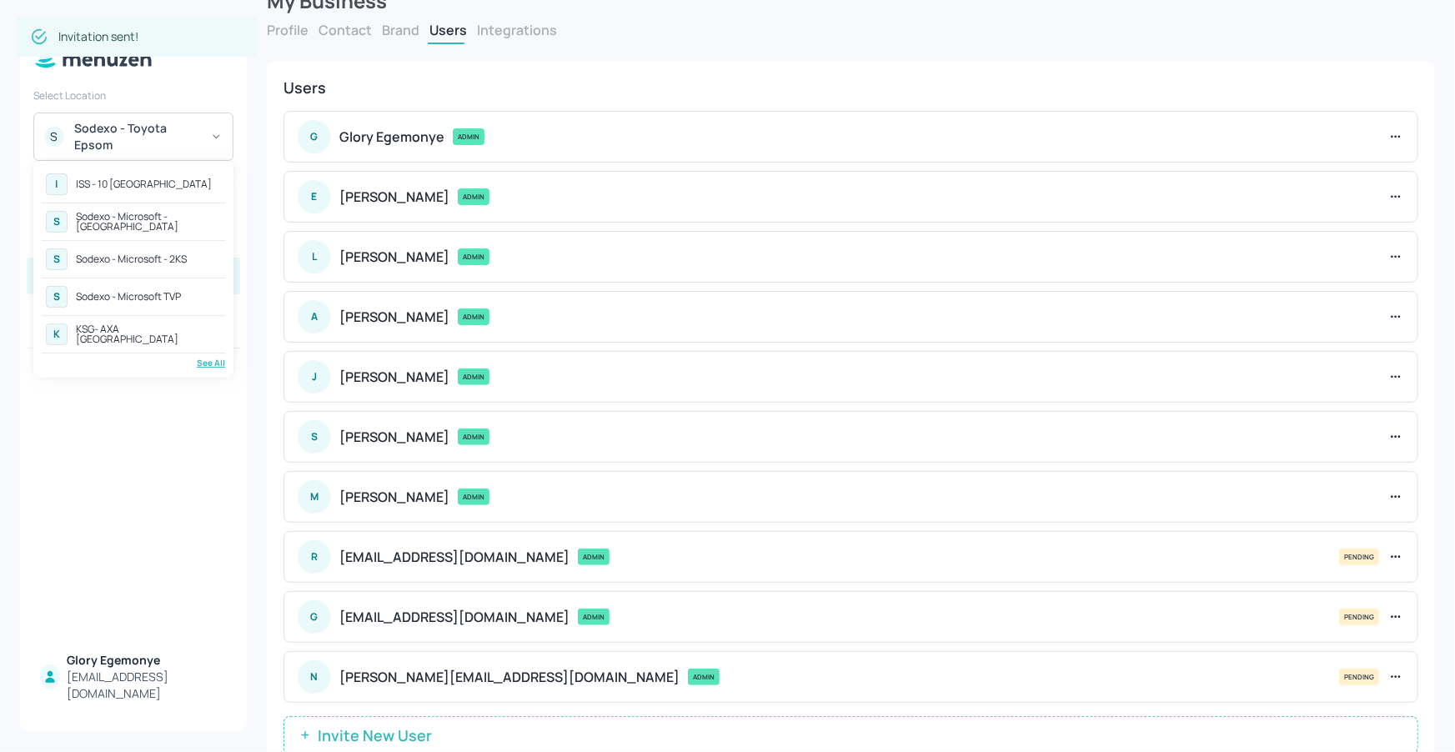
click at [150, 179] on div "ISS - 10 [GEOGRAPHIC_DATA]" at bounding box center [144, 184] width 136 height 10
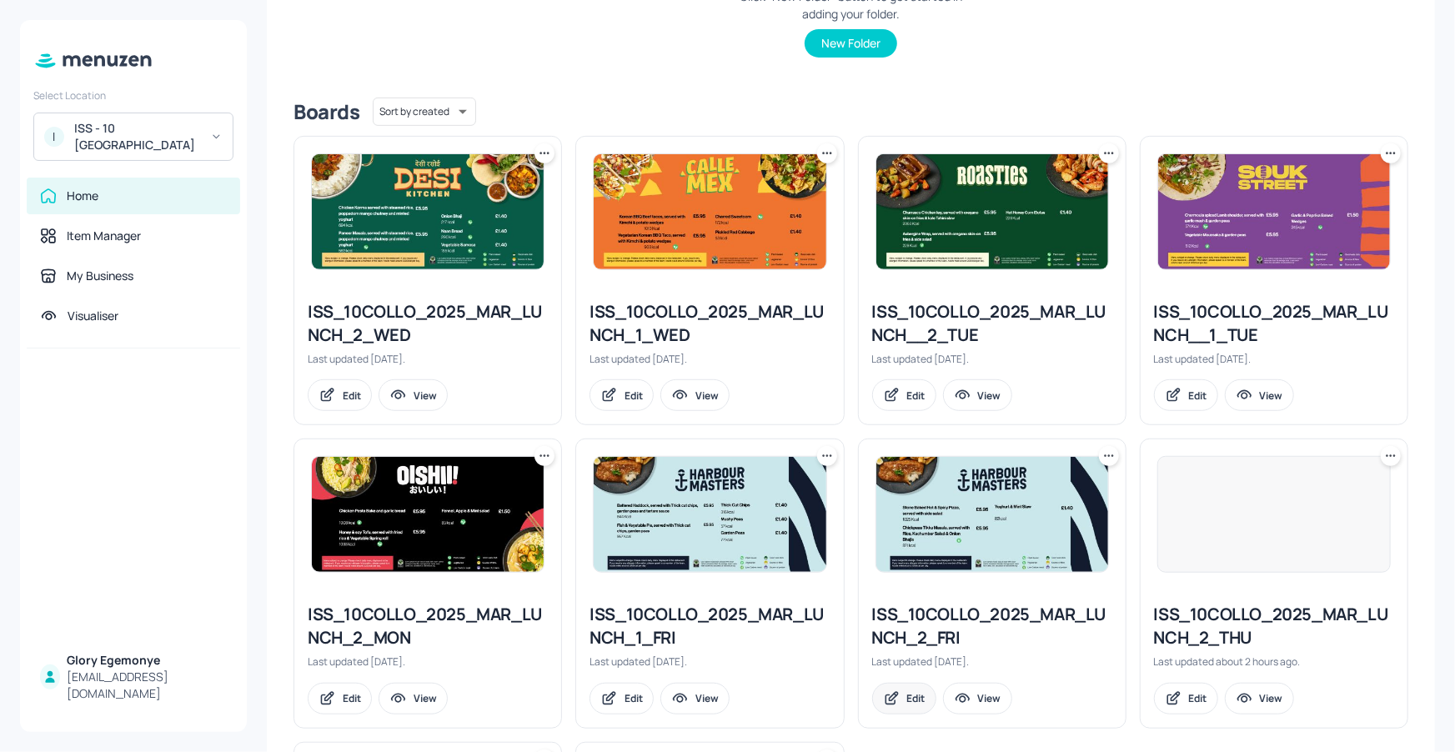
scroll to position [656, 0]
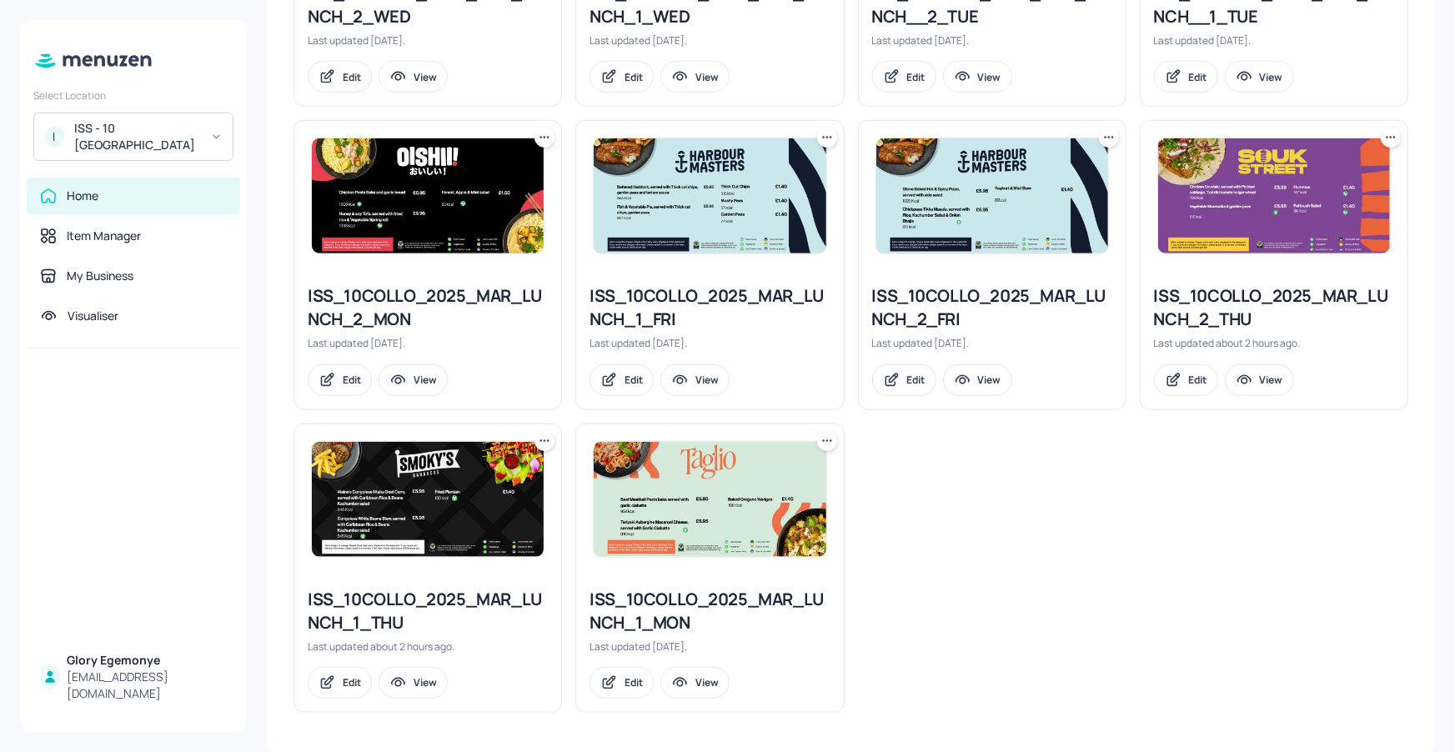
click at [394, 605] on div "ISS_10COLLO_2025_MAR_LUNCH_1_THU" at bounding box center [428, 611] width 240 height 47
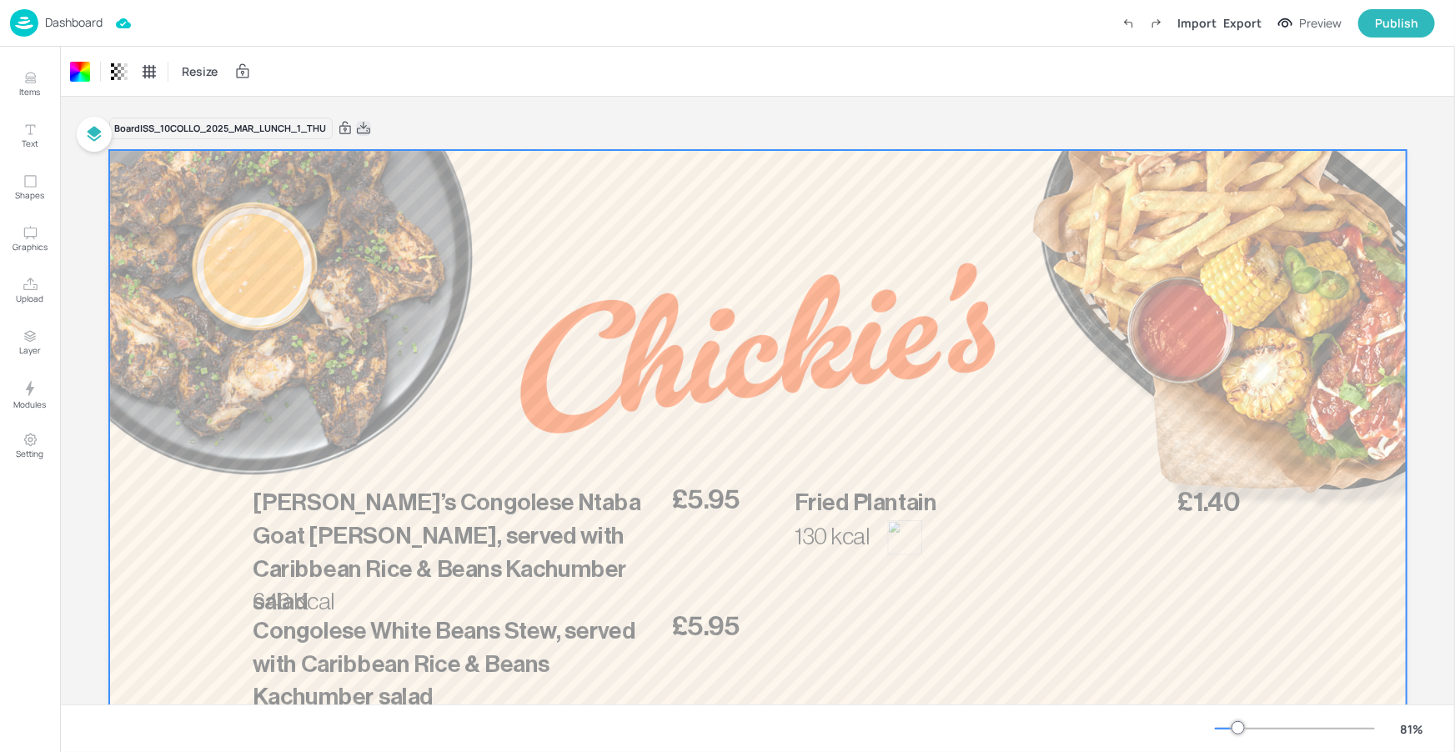
click at [368, 132] on icon at bounding box center [363, 128] width 15 height 17
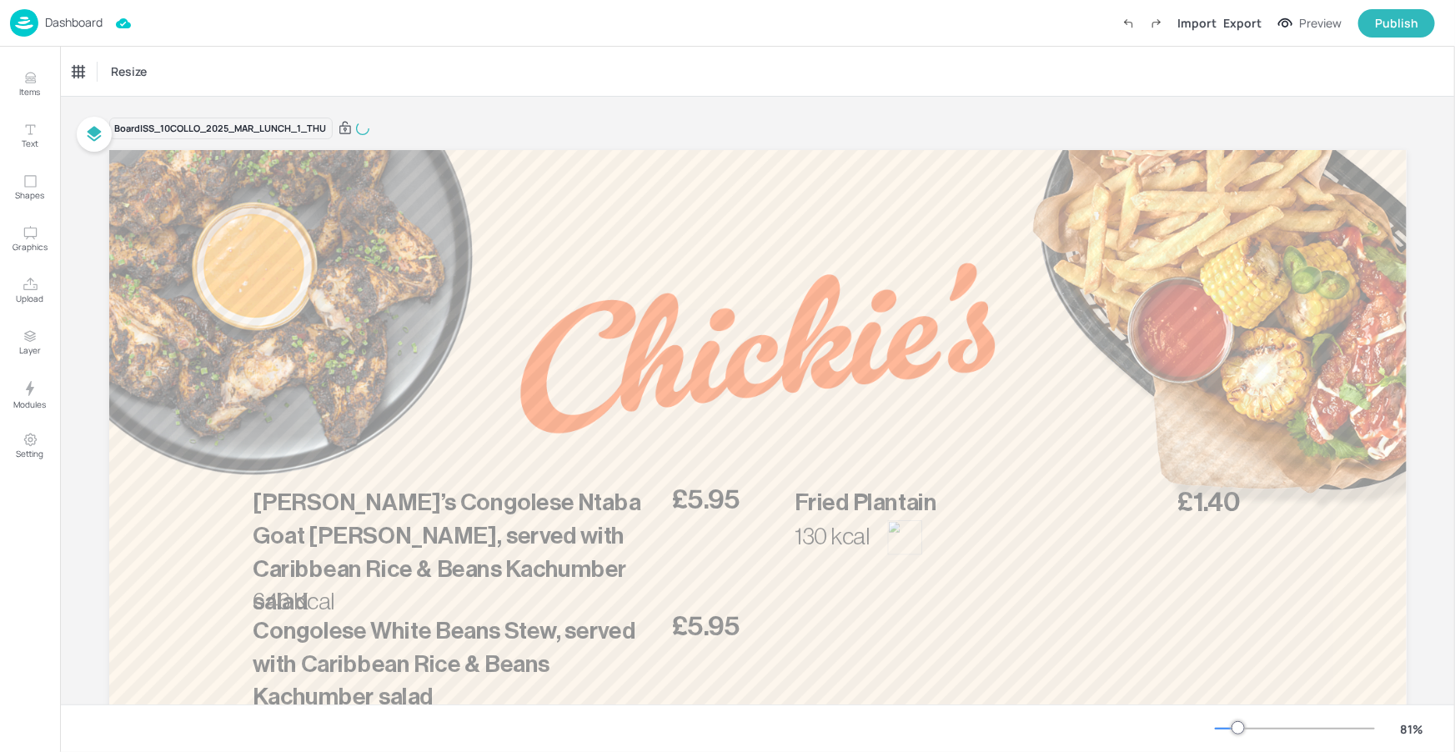
click at [437, 142] on div "Board ISS_10COLLO_2025_MAR_LUNCH_1_THU [PERSON_NAME]’s Congolese Ntaba Goat [PE…" at bounding box center [758, 519] width 1298 height 805
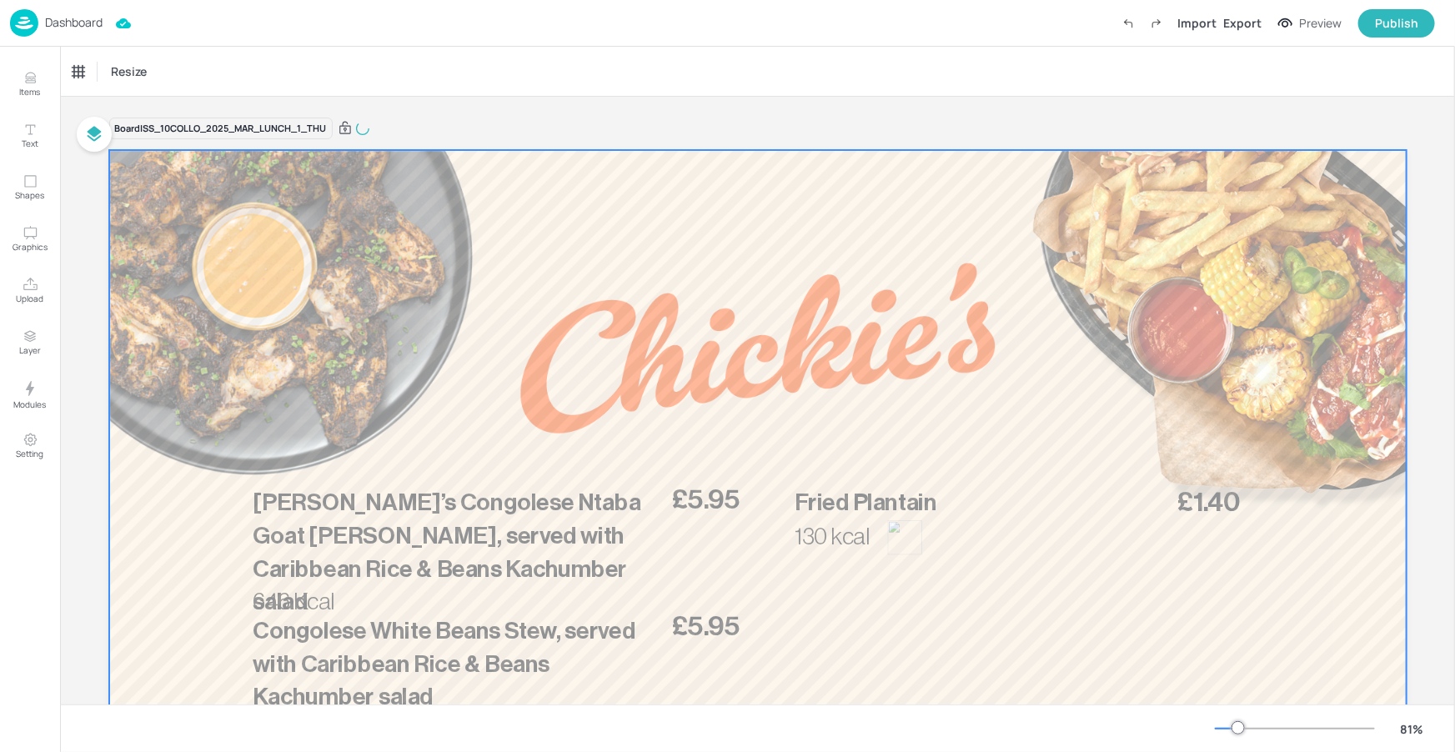
click at [430, 111] on div "Board ISS_10COLLO_2025_MAR_LUNCH_1_THU [PERSON_NAME]’s Congolese Ntaba Goat [PE…" at bounding box center [758, 509] width 1298 height 825
